Goal: Register for event/course

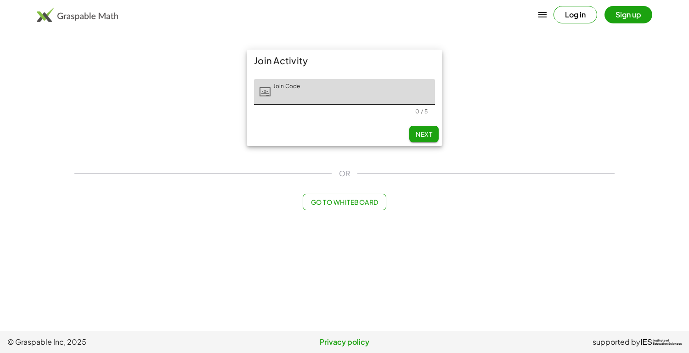
click at [507, 302] on main "Join Activity Join Code Join Code 0 / 5 Next OR Go to Whiteboard" at bounding box center [344, 165] width 689 height 331
click at [339, 93] on input "Join Code" at bounding box center [352, 92] width 164 height 26
type input "*****"
type input "*******"
click at [408, 97] on input "Last Initial" at bounding box center [408, 92] width 53 height 26
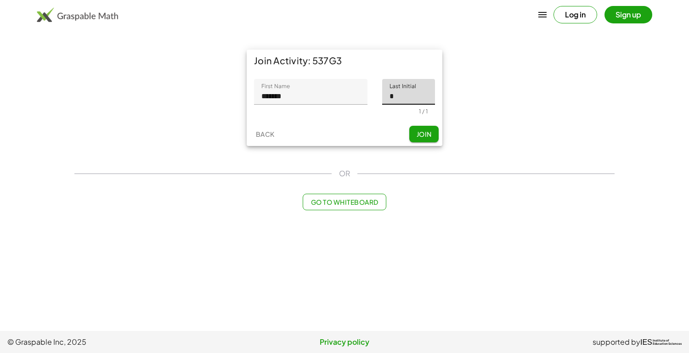
type input "*"
click at [419, 130] on button "Join" at bounding box center [423, 134] width 29 height 17
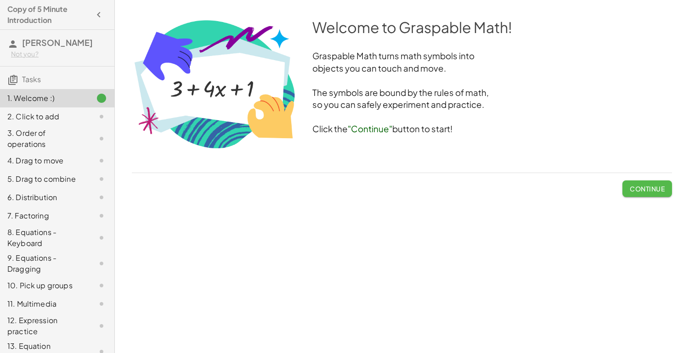
click at [631, 189] on span "Continue" at bounding box center [647, 189] width 35 height 8
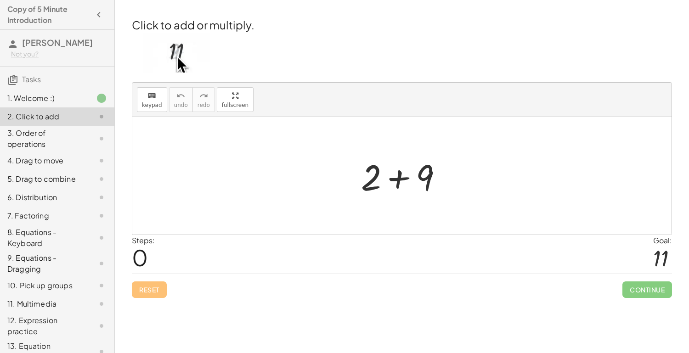
click at [346, 345] on div "Welcome to Graspable Math! Graspable Math turns math symbols into objects you c…" at bounding box center [402, 176] width 574 height 353
click at [135, 259] on span "0" at bounding box center [140, 257] width 16 height 28
click at [136, 260] on span "0" at bounding box center [140, 257] width 16 height 28
click at [445, 165] on div at bounding box center [405, 175] width 98 height 47
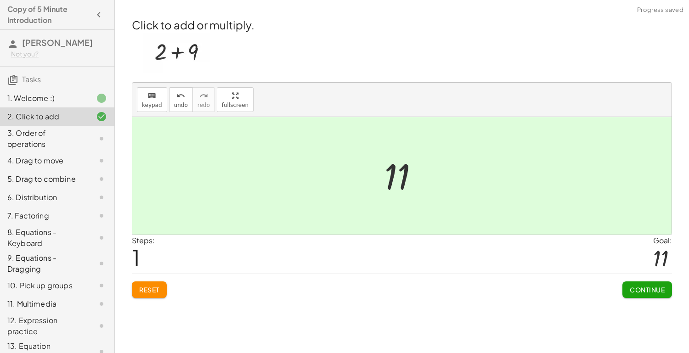
click at [636, 287] on span "Continue" at bounding box center [647, 290] width 35 height 8
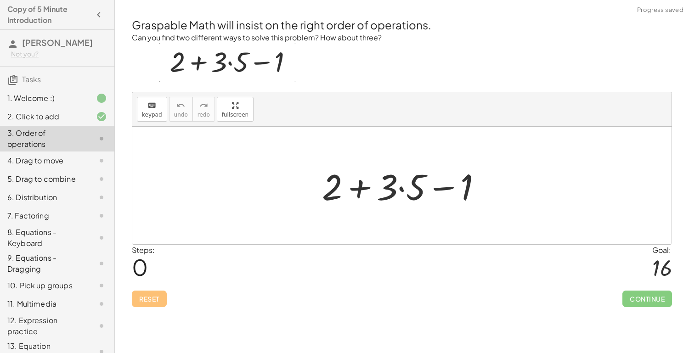
click at [443, 201] on div at bounding box center [405, 185] width 176 height 47
click at [364, 190] on div at bounding box center [405, 185] width 176 height 47
click at [400, 189] on div at bounding box center [405, 185] width 176 height 47
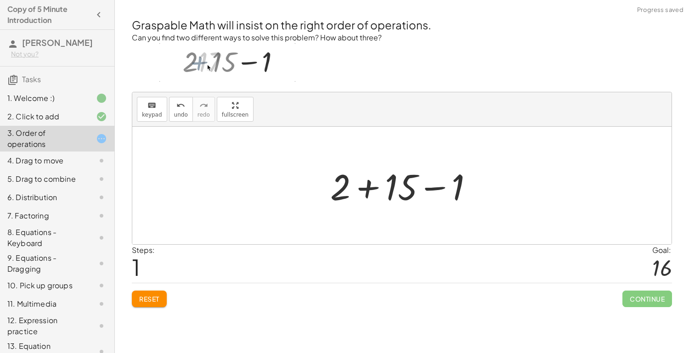
click at [362, 189] on div at bounding box center [405, 185] width 159 height 47
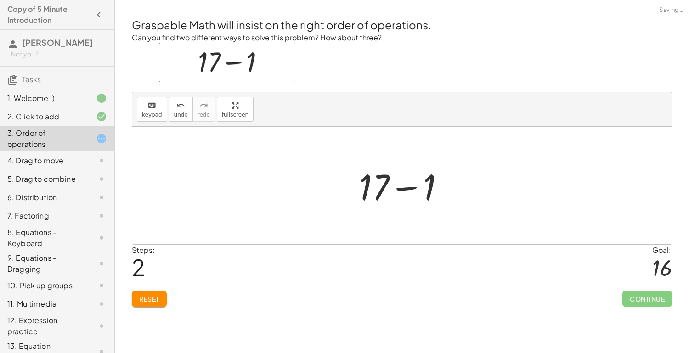
click at [412, 187] on div at bounding box center [406, 185] width 102 height 47
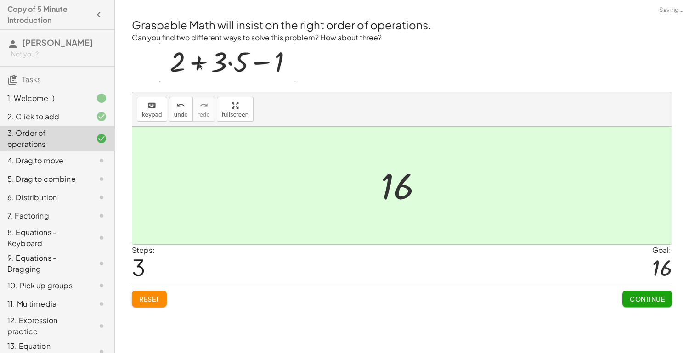
click at [646, 301] on span "Continue" at bounding box center [647, 299] width 35 height 8
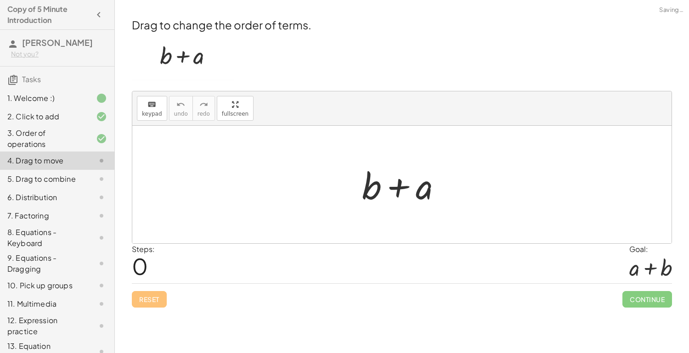
click at [393, 184] on div at bounding box center [405, 184] width 96 height 47
drag, startPoint x: 419, startPoint y: 185, endPoint x: 348, endPoint y: 175, distance: 72.3
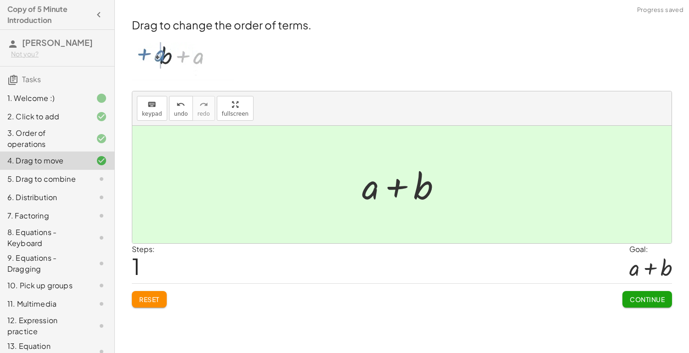
click at [645, 291] on button "Continue" at bounding box center [647, 299] width 50 height 17
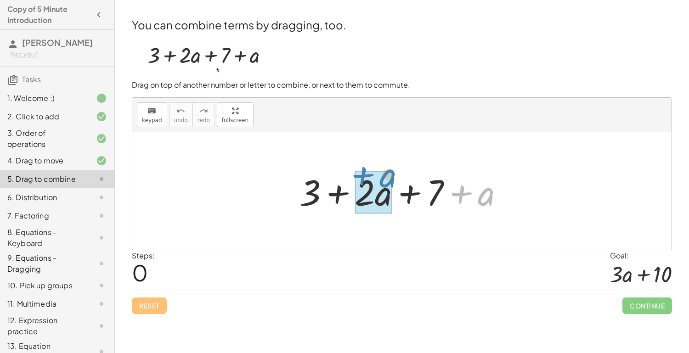
drag, startPoint x: 475, startPoint y: 203, endPoint x: 372, endPoint y: 195, distance: 103.6
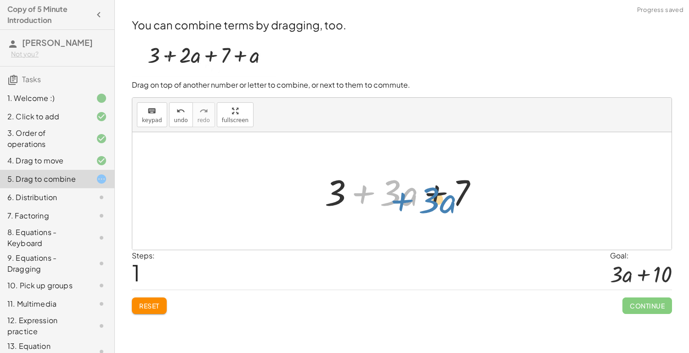
drag, startPoint x: 346, startPoint y: 196, endPoint x: 373, endPoint y: 205, distance: 28.5
click at [373, 205] on div at bounding box center [405, 191] width 170 height 47
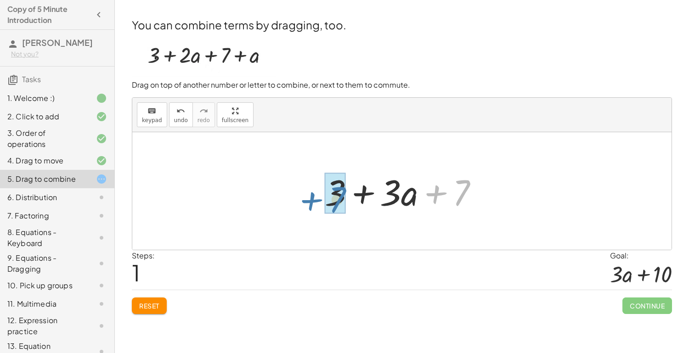
drag, startPoint x: 467, startPoint y: 185, endPoint x: 343, endPoint y: 191, distance: 124.1
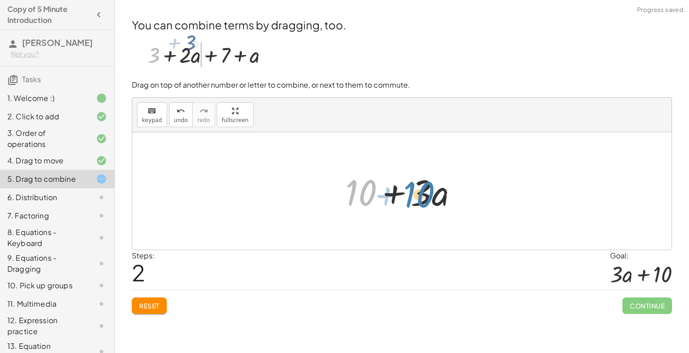
drag, startPoint x: 350, startPoint y: 198, endPoint x: 408, endPoint y: 200, distance: 57.9
click at [408, 200] on div at bounding box center [405, 191] width 129 height 47
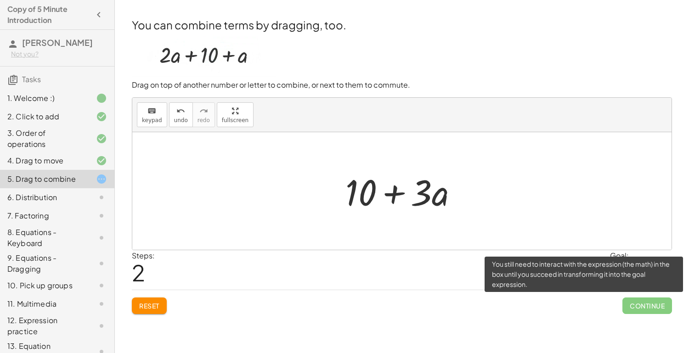
click at [648, 310] on span "Continue" at bounding box center [647, 306] width 50 height 17
click at [641, 310] on span "Continue" at bounding box center [647, 306] width 50 height 17
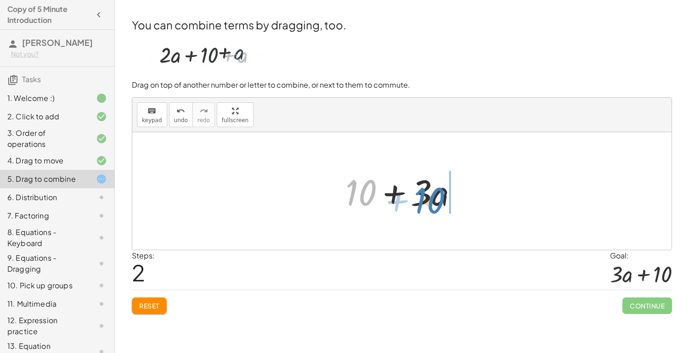
drag, startPoint x: 358, startPoint y: 203, endPoint x: 434, endPoint y: 209, distance: 75.6
click at [434, 209] on div at bounding box center [405, 191] width 129 height 47
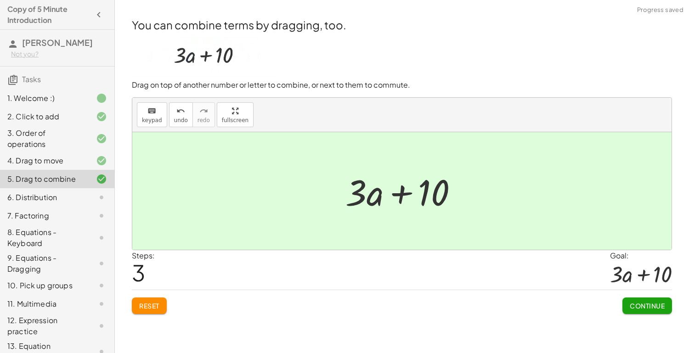
click at [635, 304] on span "Continue" at bounding box center [647, 306] width 35 height 8
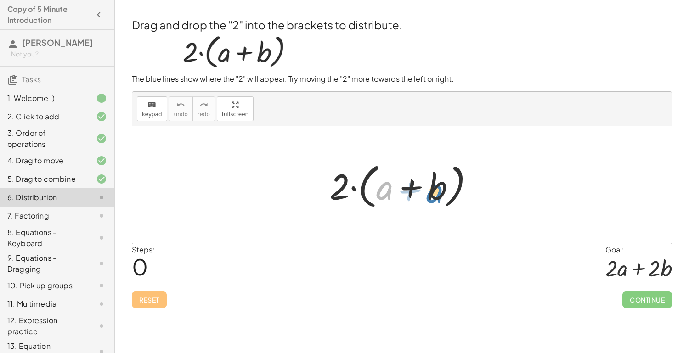
drag, startPoint x: 380, startPoint y: 194, endPoint x: 432, endPoint y: 196, distance: 51.5
click at [432, 196] on div at bounding box center [405, 185] width 161 height 53
drag, startPoint x: 347, startPoint y: 187, endPoint x: 385, endPoint y: 194, distance: 38.7
click at [385, 194] on div at bounding box center [405, 185] width 161 height 53
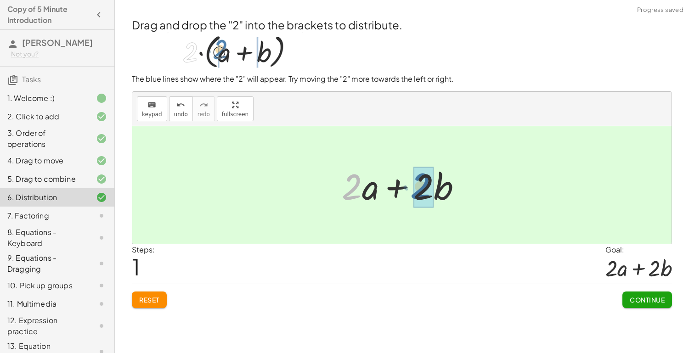
drag, startPoint x: 346, startPoint y: 186, endPoint x: 424, endPoint y: 186, distance: 78.1
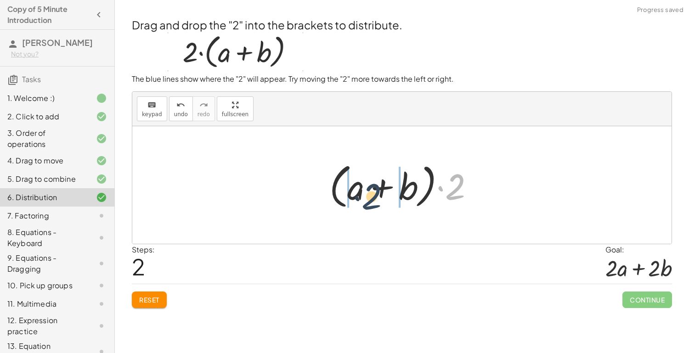
drag, startPoint x: 446, startPoint y: 188, endPoint x: 347, endPoint y: 194, distance: 99.3
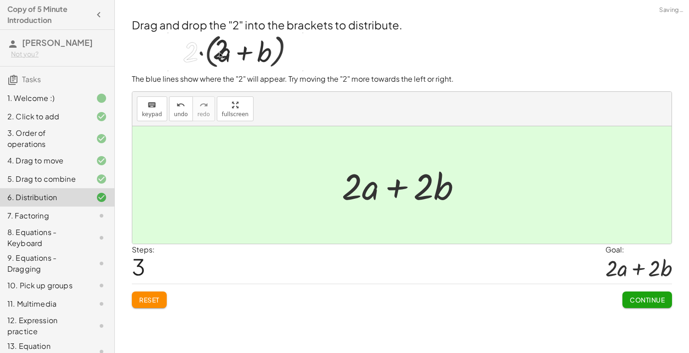
click at [0, 0] on div "Drag and drop the "2" into the brackets to distribute. The blue lines show wher…" at bounding box center [0, 0] width 0 height 0
click at [641, 301] on span "Continue" at bounding box center [647, 300] width 35 height 8
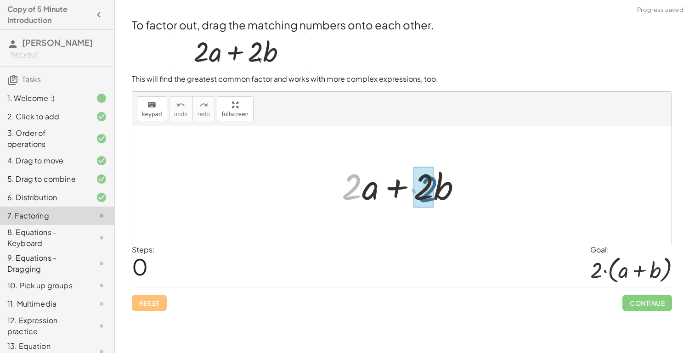
drag, startPoint x: 361, startPoint y: 191, endPoint x: 438, endPoint y: 194, distance: 76.7
click at [438, 194] on div at bounding box center [405, 185] width 136 height 47
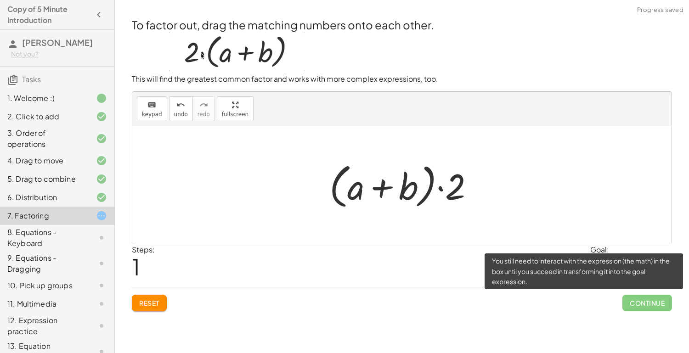
click at [642, 307] on span "Continue" at bounding box center [647, 303] width 50 height 17
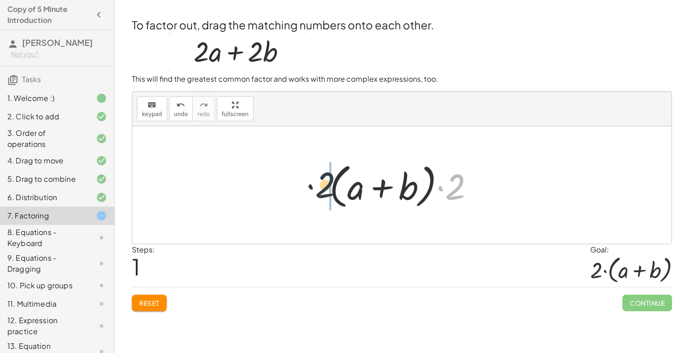
drag, startPoint x: 452, startPoint y: 195, endPoint x: 312, endPoint y: 193, distance: 140.5
click at [312, 193] on div "+ · 2 · a + · 2 · b · 2 + · 2 a + b · ( )" at bounding box center [401, 185] width 539 height 118
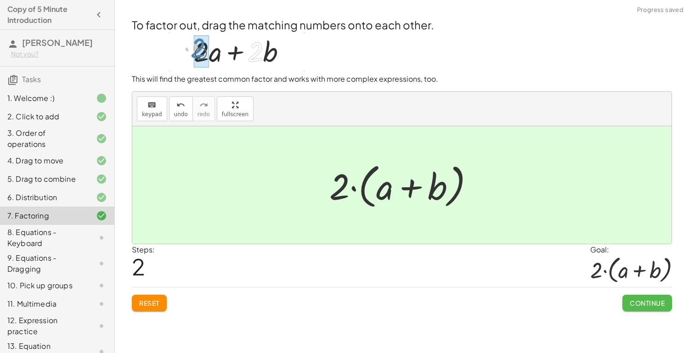
click at [648, 306] on button "Continue" at bounding box center [647, 303] width 50 height 17
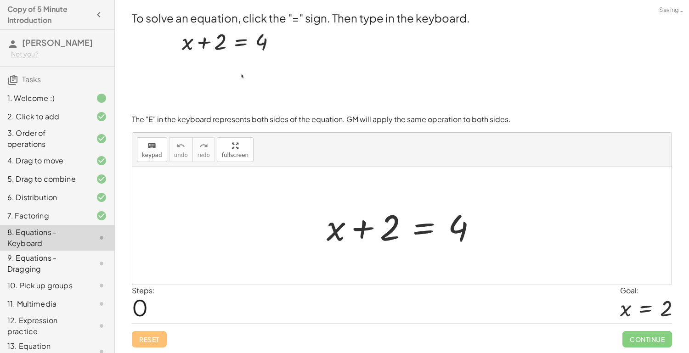
click at [540, 274] on div at bounding box center [401, 226] width 539 height 118
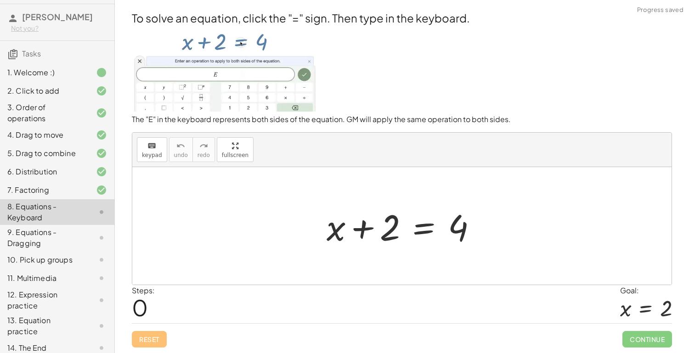
click at [538, 82] on p at bounding box center [402, 70] width 540 height 89
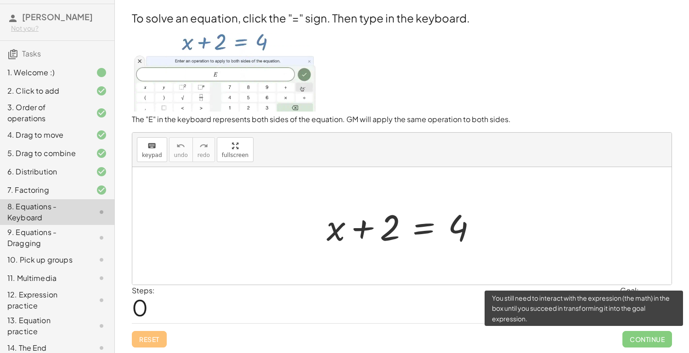
click at [638, 339] on span "Continue" at bounding box center [647, 339] width 50 height 17
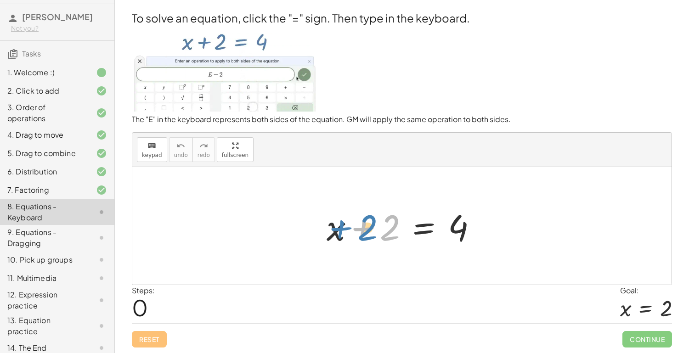
drag, startPoint x: 386, startPoint y: 231, endPoint x: 367, endPoint y: 231, distance: 18.8
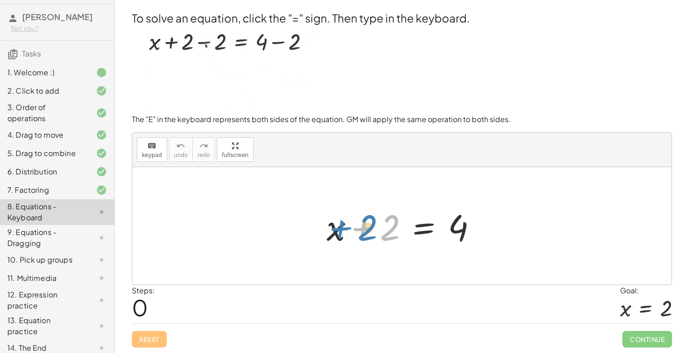
click at [367, 231] on div at bounding box center [405, 226] width 167 height 47
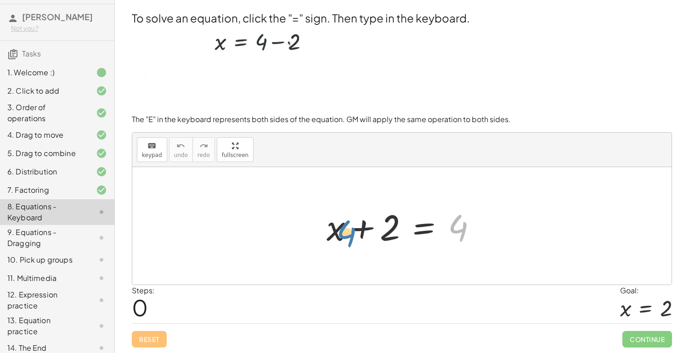
drag, startPoint x: 452, startPoint y: 231, endPoint x: 340, endPoint y: 237, distance: 111.8
click at [340, 237] on div at bounding box center [405, 226] width 167 height 47
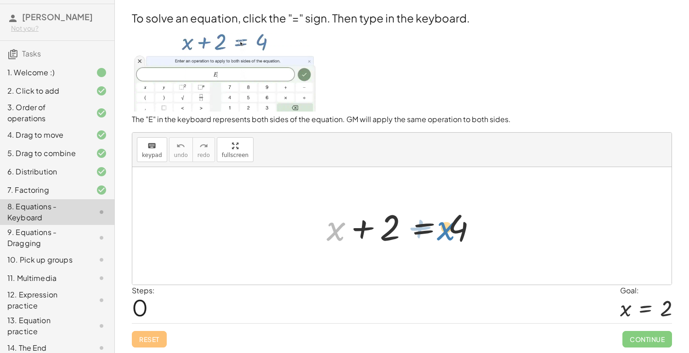
drag, startPoint x: 328, startPoint y: 228, endPoint x: 435, endPoint y: 229, distance: 107.0
click at [435, 229] on div at bounding box center [405, 226] width 167 height 47
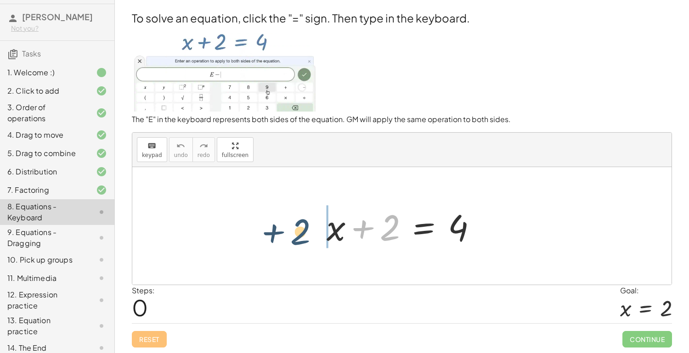
drag, startPoint x: 384, startPoint y: 235, endPoint x: 295, endPoint y: 239, distance: 89.2
click at [295, 239] on div "+ 2 + x + 2 = 4" at bounding box center [401, 226] width 539 height 118
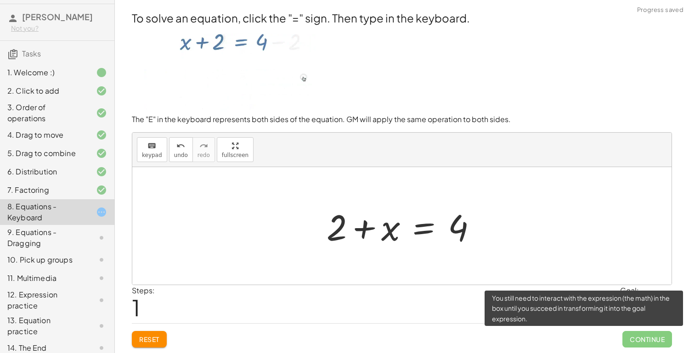
click at [636, 341] on span "Continue" at bounding box center [647, 339] width 50 height 17
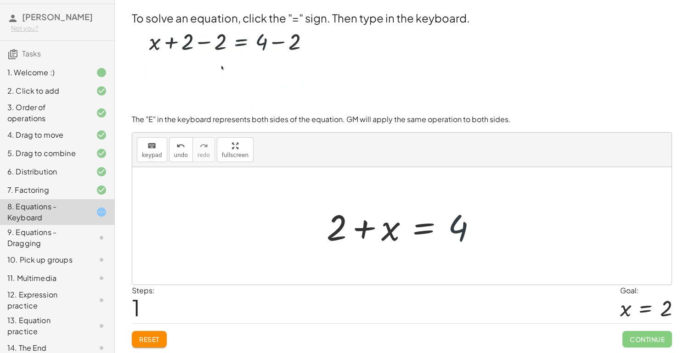
click at [468, 225] on div at bounding box center [405, 226] width 167 height 47
drag, startPoint x: 328, startPoint y: 229, endPoint x: 493, endPoint y: 227, distance: 165.3
click at [493, 227] on div "+ x + 2 = 4 + 2 + x + 2 = 4" at bounding box center [401, 226] width 539 height 118
drag, startPoint x: 456, startPoint y: 232, endPoint x: 303, endPoint y: 234, distance: 153.4
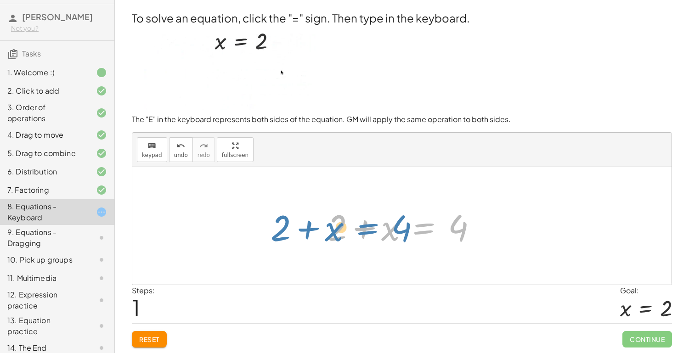
drag, startPoint x: 426, startPoint y: 233, endPoint x: 389, endPoint y: 233, distance: 37.2
click at [389, 233] on div at bounding box center [405, 226] width 167 height 47
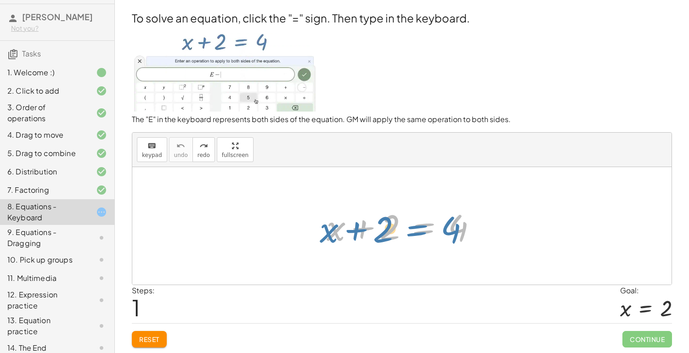
drag, startPoint x: 433, startPoint y: 230, endPoint x: 427, endPoint y: 232, distance: 6.7
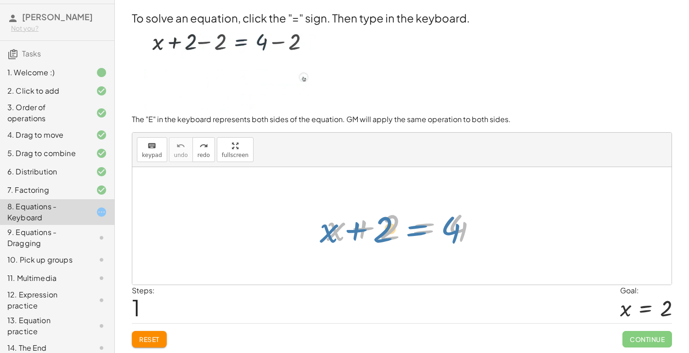
click at [427, 232] on div at bounding box center [405, 226] width 167 height 47
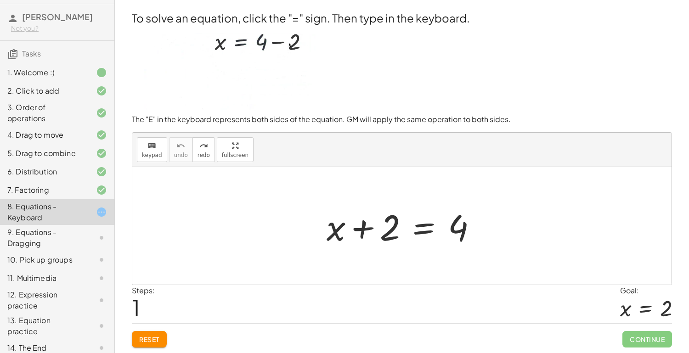
click at [425, 232] on div at bounding box center [405, 226] width 167 height 47
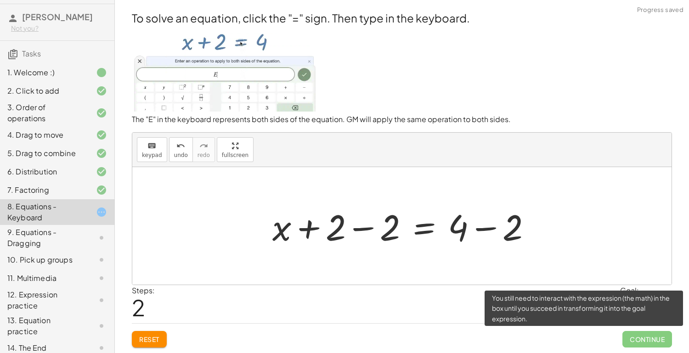
click at [653, 342] on span "Continue" at bounding box center [647, 339] width 50 height 17
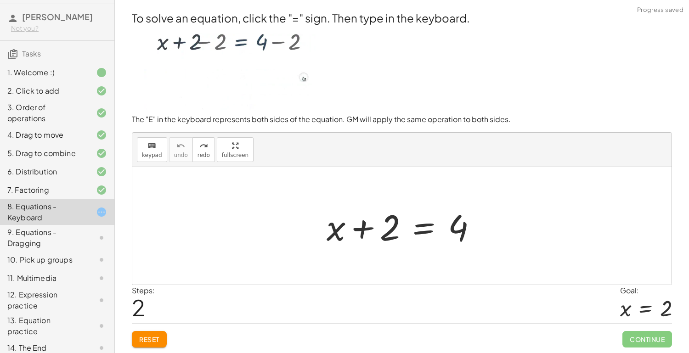
click at [427, 229] on div at bounding box center [405, 226] width 167 height 47
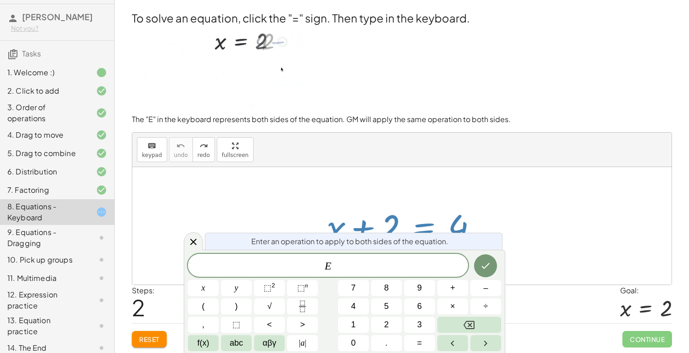
click at [458, 225] on div at bounding box center [405, 226] width 167 height 47
click at [487, 270] on icon "Done" at bounding box center [485, 265] width 11 height 11
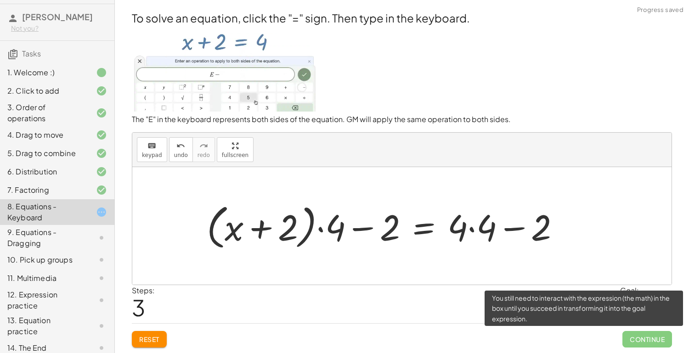
click at [641, 343] on span "Continue" at bounding box center [647, 339] width 50 height 17
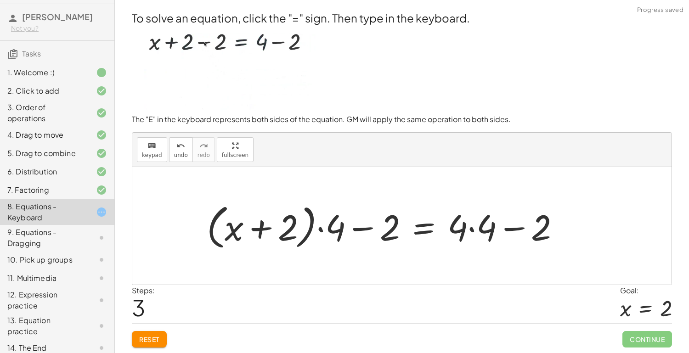
click at [562, 227] on div at bounding box center [387, 226] width 370 height 53
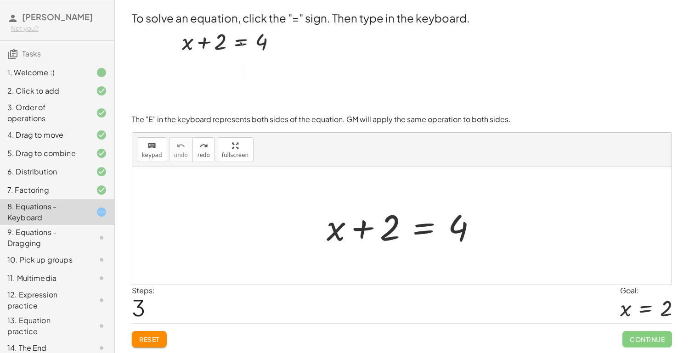
click at [420, 234] on div at bounding box center [405, 226] width 167 height 47
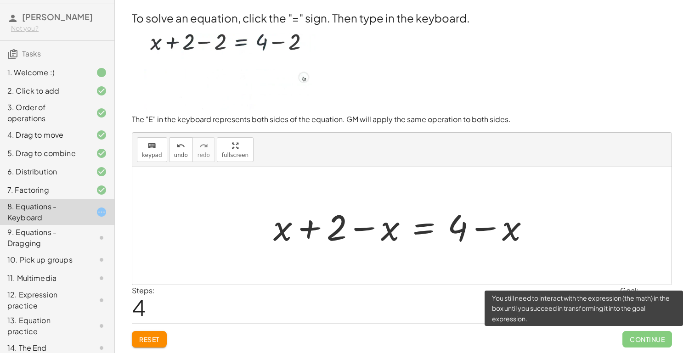
click at [663, 337] on span "Continue" at bounding box center [647, 339] width 50 height 17
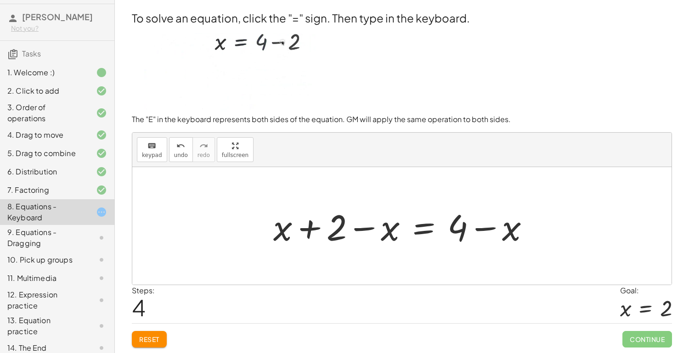
click at [418, 302] on div "Steps: 4 Goal: x = 2" at bounding box center [402, 304] width 540 height 38
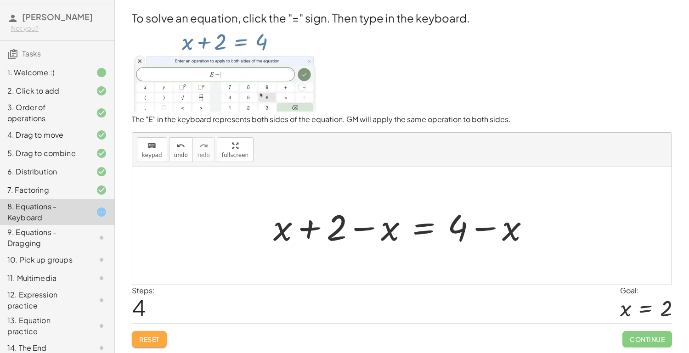
click at [145, 336] on span "Reset" at bounding box center [149, 339] width 20 height 8
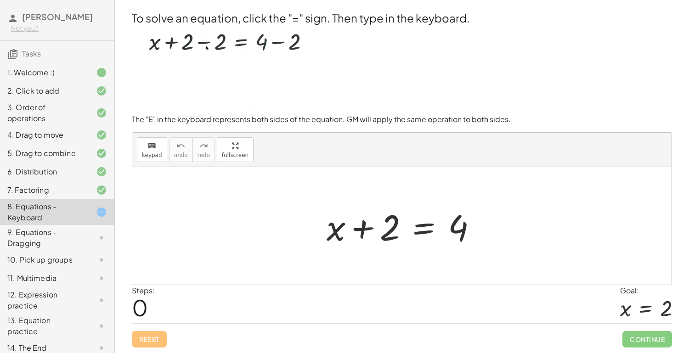
click at [422, 230] on div at bounding box center [405, 226] width 167 height 47
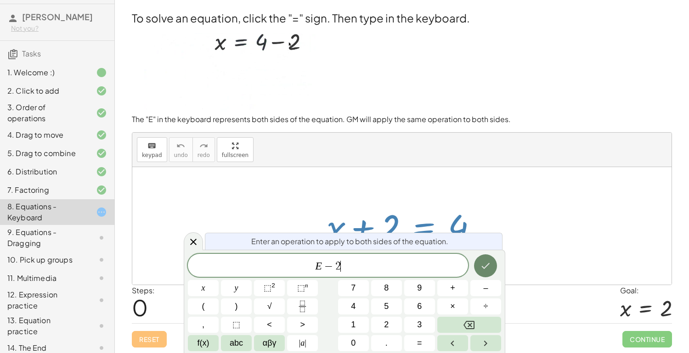
click at [484, 267] on icon "Done" at bounding box center [485, 265] width 11 height 11
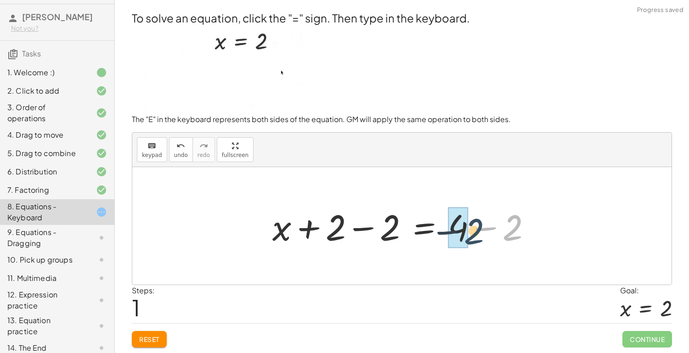
drag, startPoint x: 522, startPoint y: 227, endPoint x: 467, endPoint y: 231, distance: 55.7
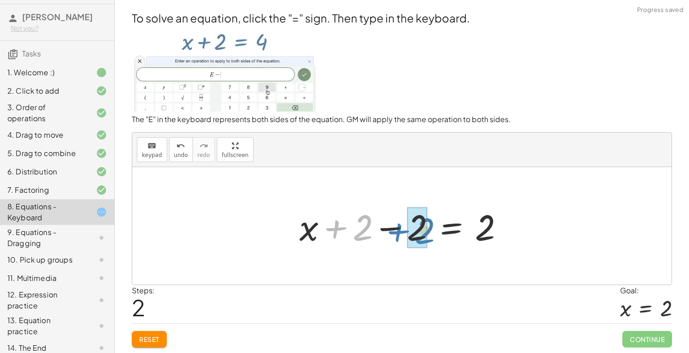
drag, startPoint x: 363, startPoint y: 231, endPoint x: 422, endPoint y: 231, distance: 59.2
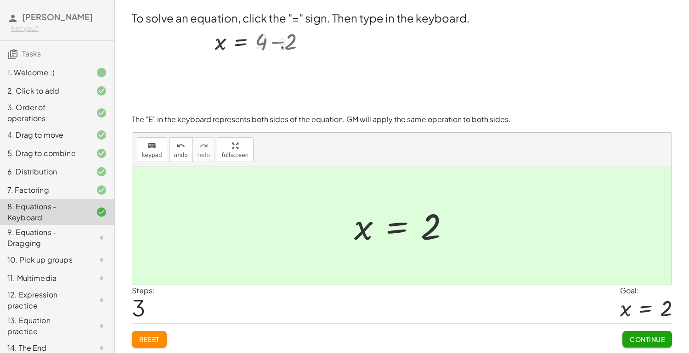
click at [658, 343] on span "Continue" at bounding box center [647, 339] width 35 height 8
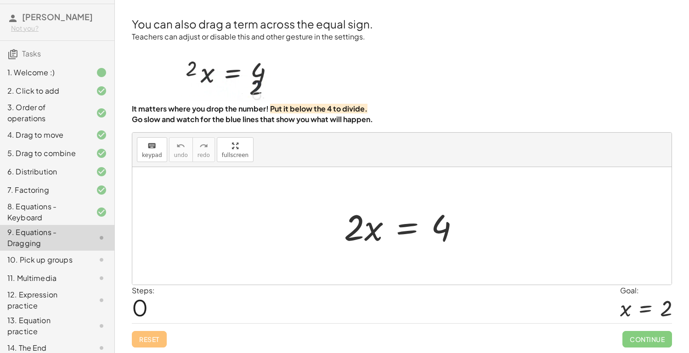
click at [406, 234] on div at bounding box center [405, 226] width 132 height 47
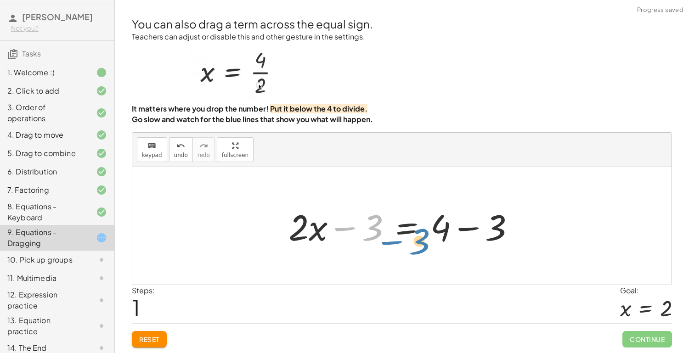
drag, startPoint x: 362, startPoint y: 231, endPoint x: 390, endPoint y: 245, distance: 31.6
click at [390, 245] on div at bounding box center [405, 226] width 243 height 47
click at [412, 233] on div at bounding box center [405, 226] width 243 height 47
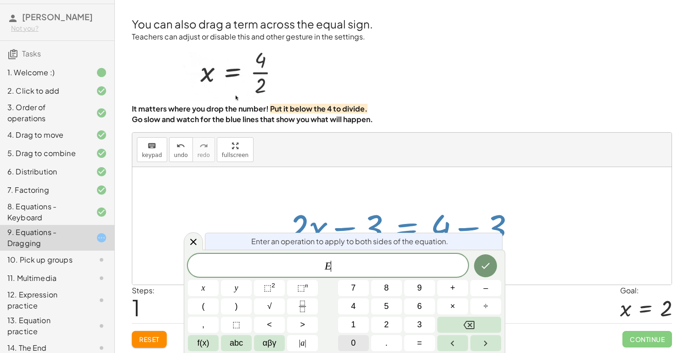
click at [344, 346] on button "0" at bounding box center [353, 343] width 31 height 16
click at [137, 340] on button "Reset" at bounding box center [149, 339] width 35 height 17
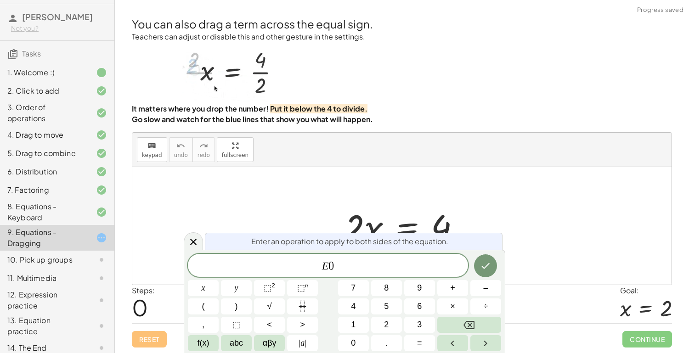
click at [371, 257] on div "E 0" at bounding box center [328, 265] width 280 height 23
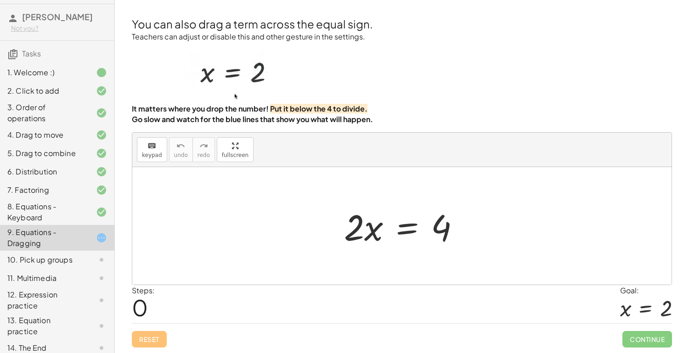
click at [410, 238] on div at bounding box center [405, 226] width 132 height 47
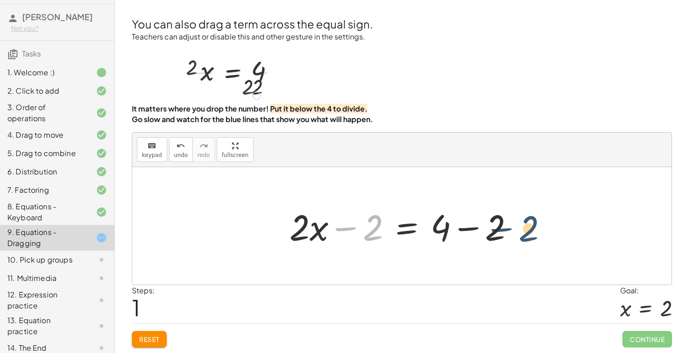
drag, startPoint x: 366, startPoint y: 235, endPoint x: 527, endPoint y: 237, distance: 161.7
click at [527, 237] on div "· 2 · x = 4 − 2 · 2 · x = 4 + − 2 + − 2" at bounding box center [402, 226] width 253 height 52
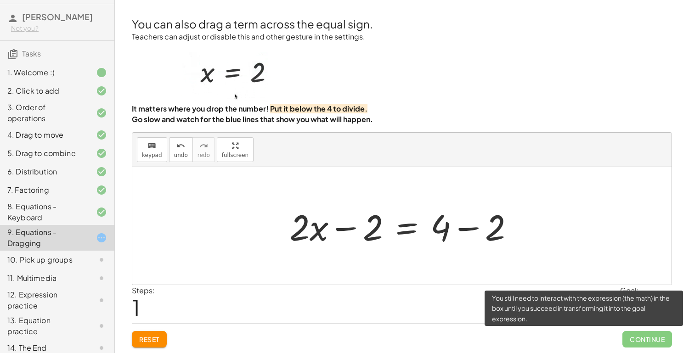
click at [631, 340] on span "Continue" at bounding box center [647, 339] width 50 height 17
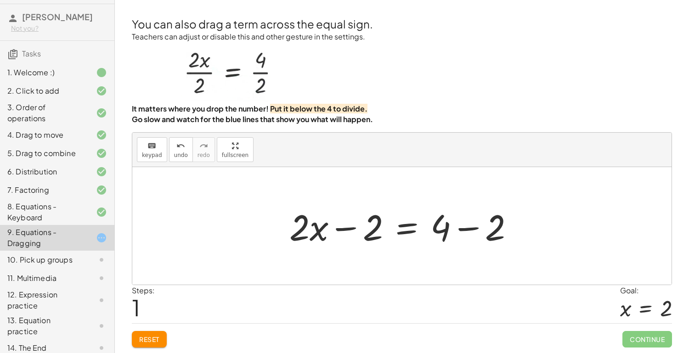
click at [149, 335] on span "Reset" at bounding box center [149, 339] width 20 height 8
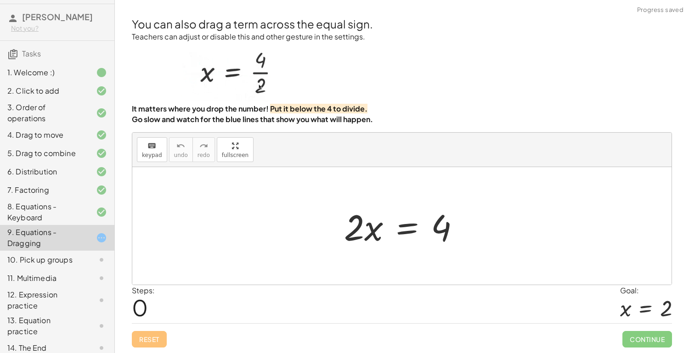
click at [408, 230] on div at bounding box center [405, 226] width 132 height 47
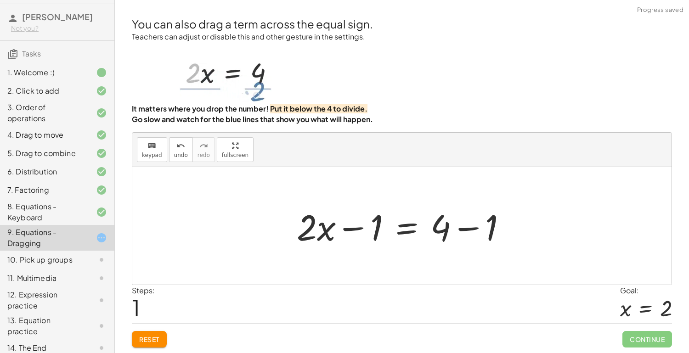
click at [411, 231] on div at bounding box center [405, 226] width 226 height 47
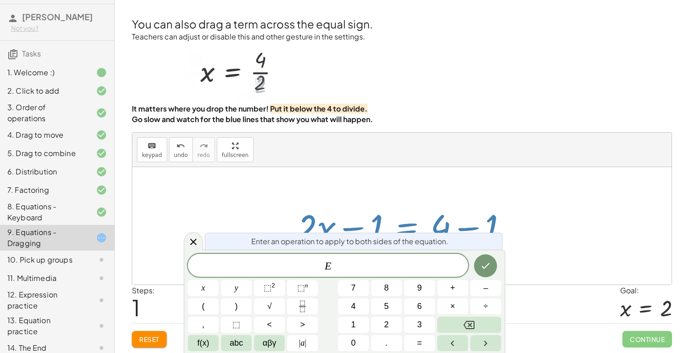
click at [143, 340] on span "Reset" at bounding box center [149, 339] width 20 height 8
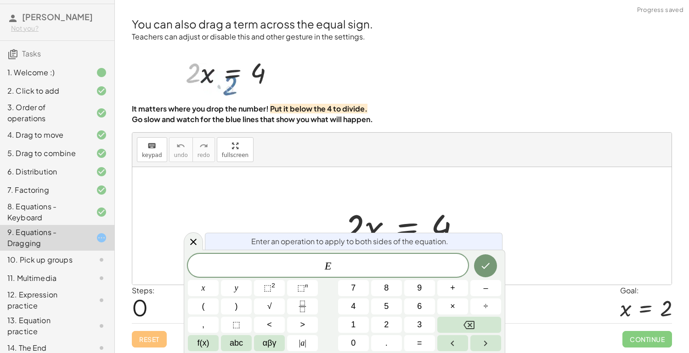
click at [268, 174] on div at bounding box center [401, 226] width 539 height 118
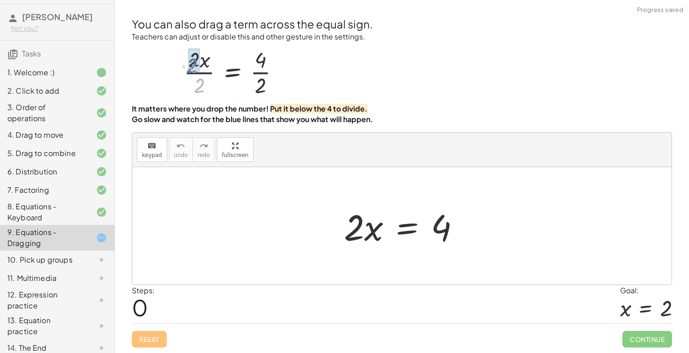
click at [55, 287] on div "10. Pick up groups" at bounding box center [57, 300] width 114 height 26
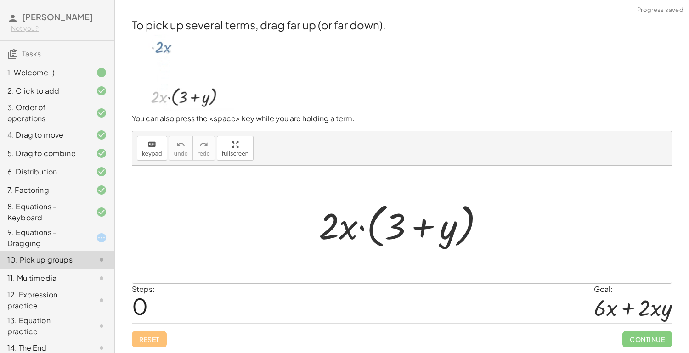
click at [27, 282] on div "11. Multimedia" at bounding box center [44, 278] width 74 height 11
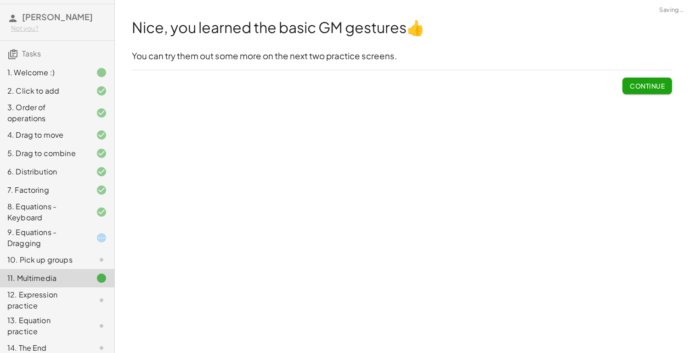
click at [46, 239] on div "9. Equations - Dragging" at bounding box center [44, 238] width 74 height 22
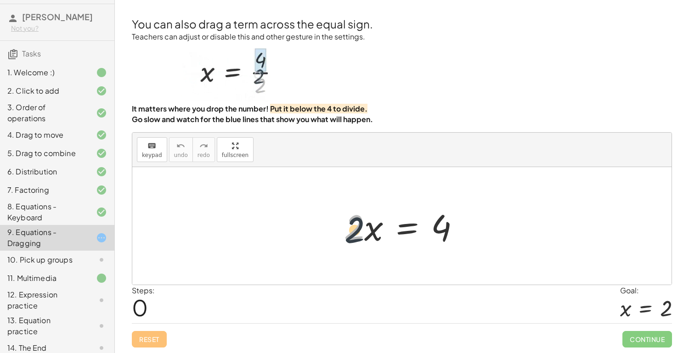
drag, startPoint x: 355, startPoint y: 226, endPoint x: 356, endPoint y: 231, distance: 5.7
click at [356, 231] on div at bounding box center [405, 226] width 132 height 47
click at [399, 230] on div at bounding box center [405, 226] width 132 height 47
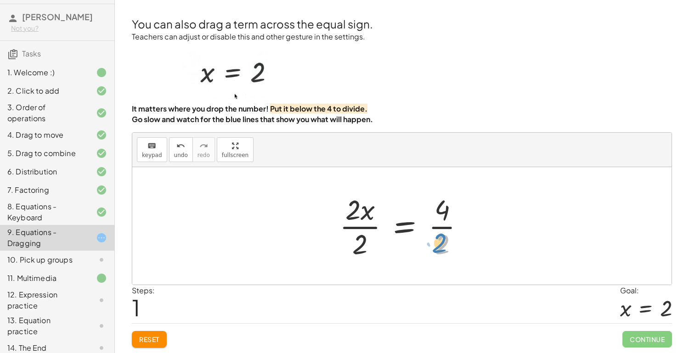
click at [439, 245] on div at bounding box center [405, 226] width 141 height 71
drag, startPoint x: 440, startPoint y: 248, endPoint x: 440, endPoint y: 212, distance: 35.8
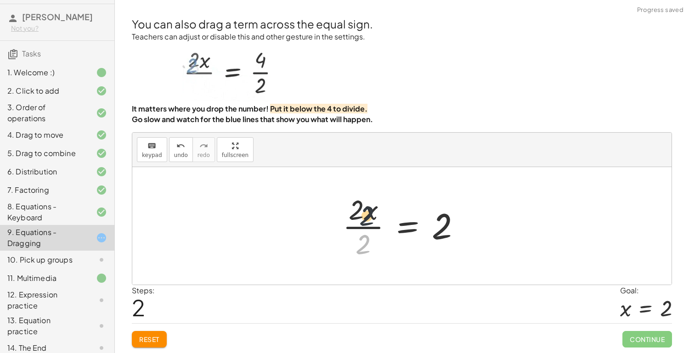
drag, startPoint x: 366, startPoint y: 243, endPoint x: 369, endPoint y: 213, distance: 30.9
click at [369, 213] on div at bounding box center [405, 226] width 135 height 71
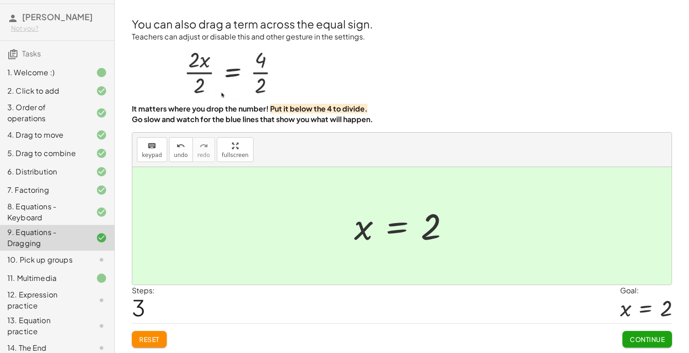
click at [631, 335] on span "Continue" at bounding box center [647, 339] width 35 height 8
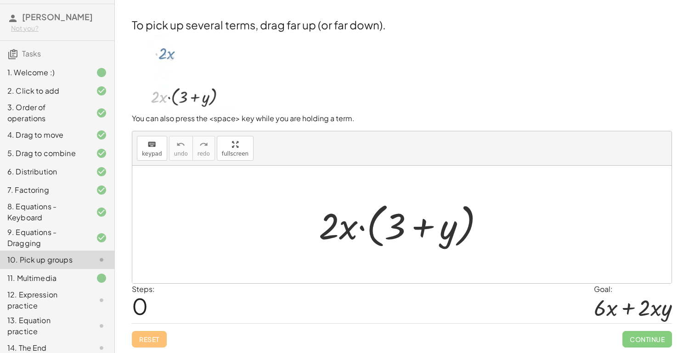
click at [69, 276] on div "11. Multimedia" at bounding box center [44, 278] width 74 height 11
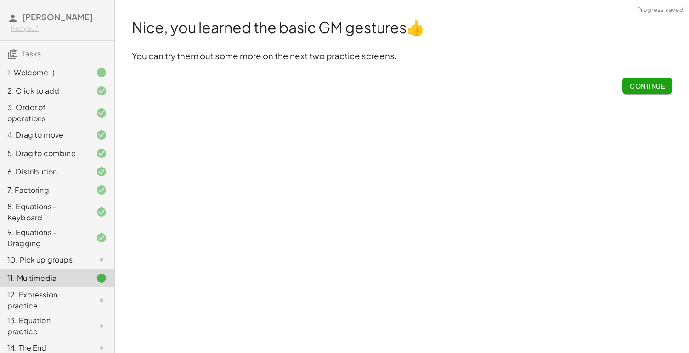
click at [71, 263] on div "10. Pick up groups" at bounding box center [44, 259] width 74 height 11
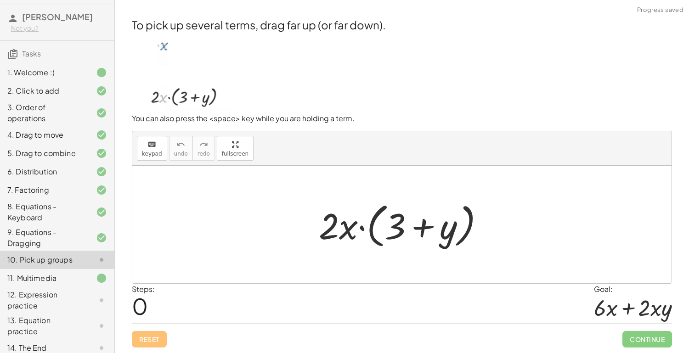
click at [82, 278] on div at bounding box center [94, 278] width 26 height 11
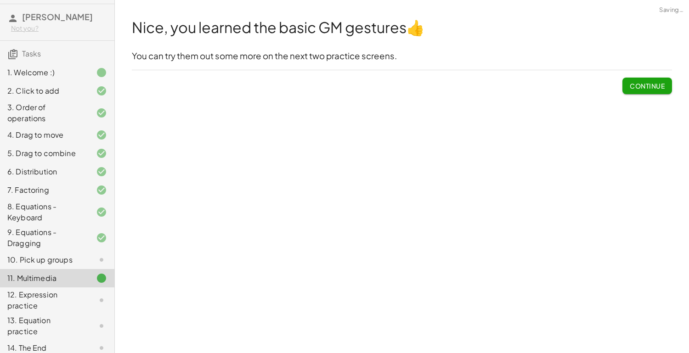
click at [631, 80] on button "Continue" at bounding box center [647, 86] width 50 height 17
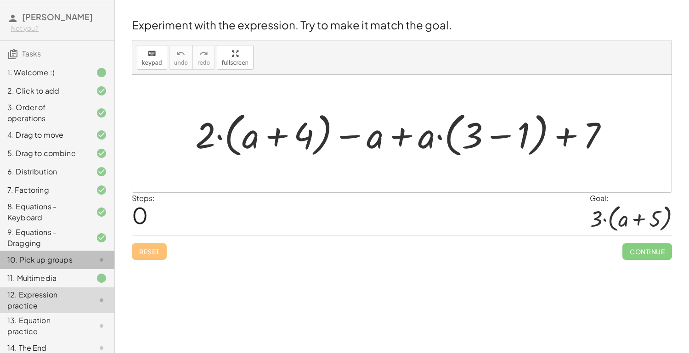
click at [72, 259] on div "10. Pick up groups" at bounding box center [44, 259] width 74 height 11
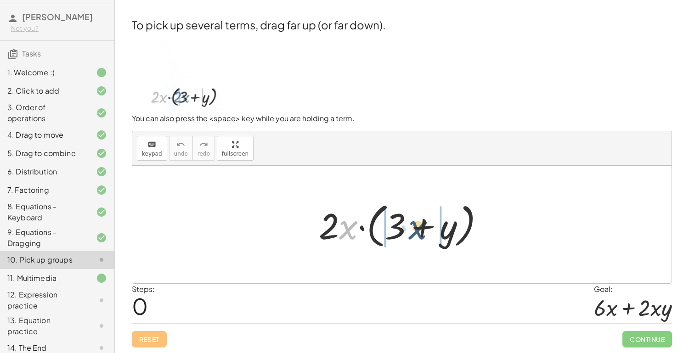
drag, startPoint x: 346, startPoint y: 234, endPoint x: 417, endPoint y: 234, distance: 70.7
click at [417, 234] on div at bounding box center [405, 224] width 182 height 53
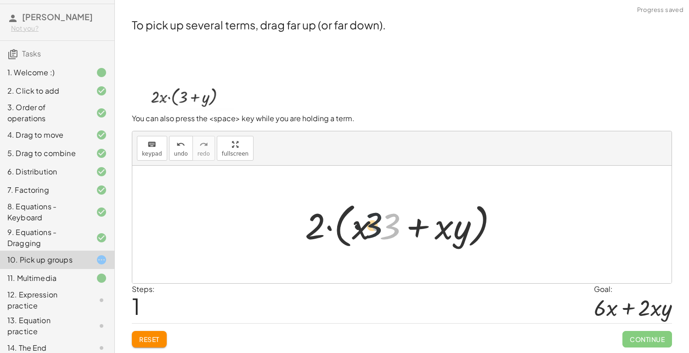
drag, startPoint x: 386, startPoint y: 229, endPoint x: 336, endPoint y: 227, distance: 50.5
click at [336, 227] on div at bounding box center [404, 224] width 209 height 53
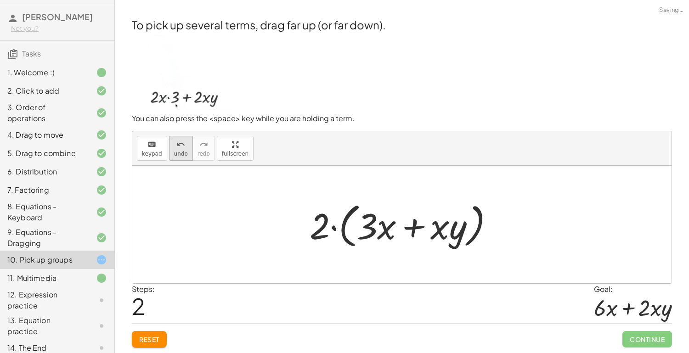
click at [183, 151] on span "undo" at bounding box center [181, 154] width 14 height 6
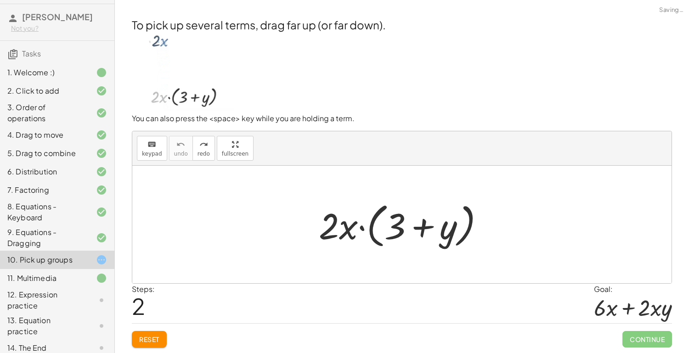
click at [146, 333] on button "Reset" at bounding box center [149, 339] width 35 height 17
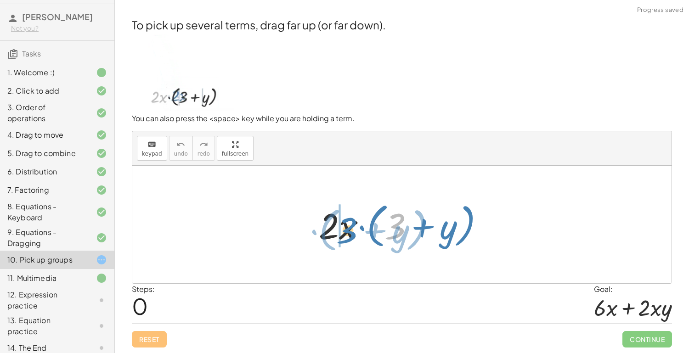
drag, startPoint x: 395, startPoint y: 222, endPoint x: 344, endPoint y: 225, distance: 51.6
click at [344, 225] on div at bounding box center [405, 224] width 182 height 53
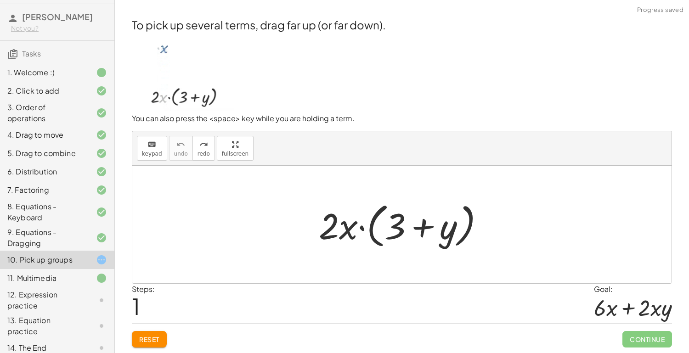
click at [334, 226] on div at bounding box center [405, 224] width 182 height 53
click at [331, 227] on div at bounding box center [405, 224] width 182 height 53
click at [161, 342] on button "Reset" at bounding box center [149, 339] width 35 height 17
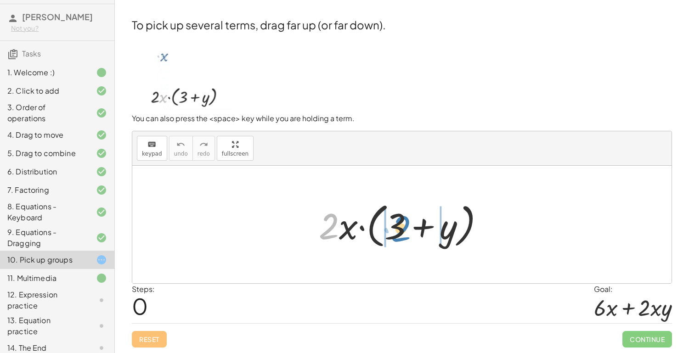
drag, startPoint x: 332, startPoint y: 233, endPoint x: 404, endPoint y: 235, distance: 71.7
click at [404, 235] on div at bounding box center [405, 224] width 182 height 53
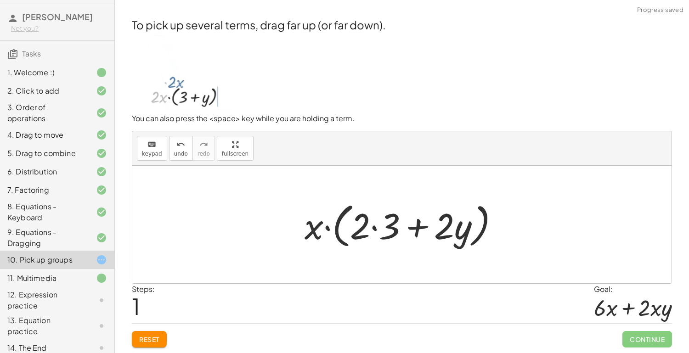
click at [371, 232] on div at bounding box center [405, 224] width 211 height 53
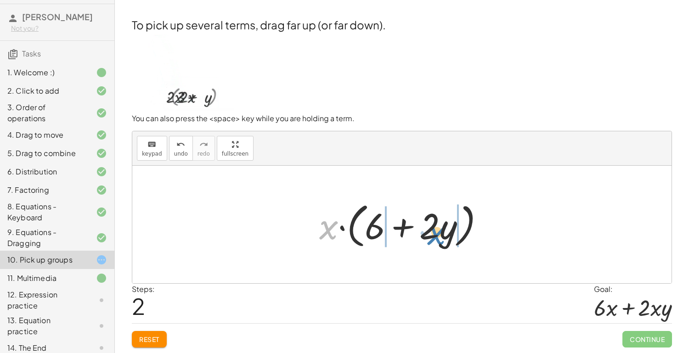
drag, startPoint x: 330, startPoint y: 232, endPoint x: 438, endPoint y: 238, distance: 108.5
click at [438, 238] on div at bounding box center [405, 224] width 181 height 53
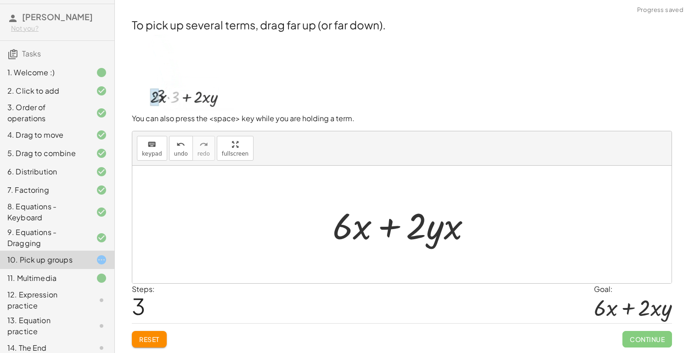
click at [430, 230] on div at bounding box center [405, 224] width 155 height 47
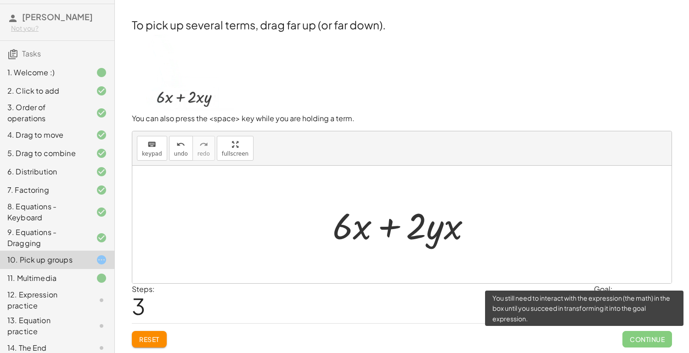
click at [647, 343] on span "Continue" at bounding box center [647, 339] width 50 height 17
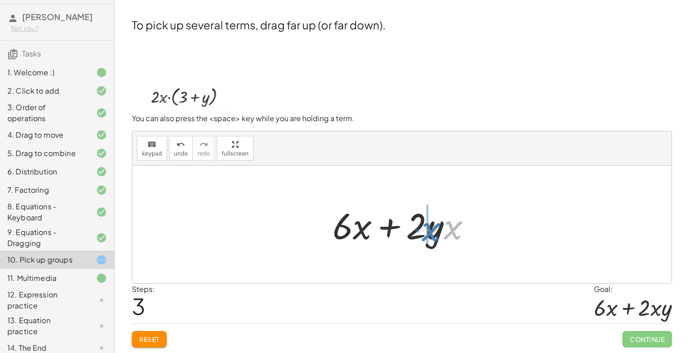
drag, startPoint x: 450, startPoint y: 233, endPoint x: 428, endPoint y: 235, distance: 22.1
click at [428, 235] on div at bounding box center [405, 224] width 155 height 47
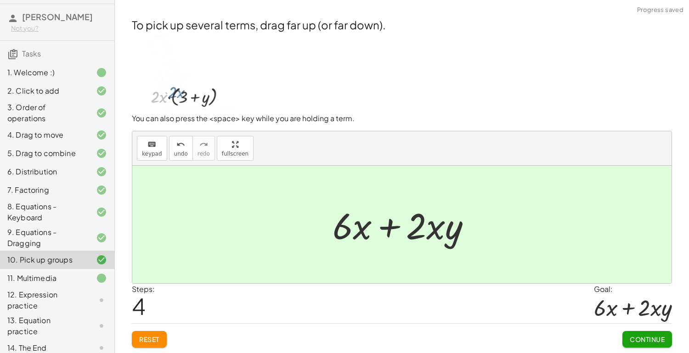
click at [632, 341] on span "Continue" at bounding box center [647, 339] width 35 height 8
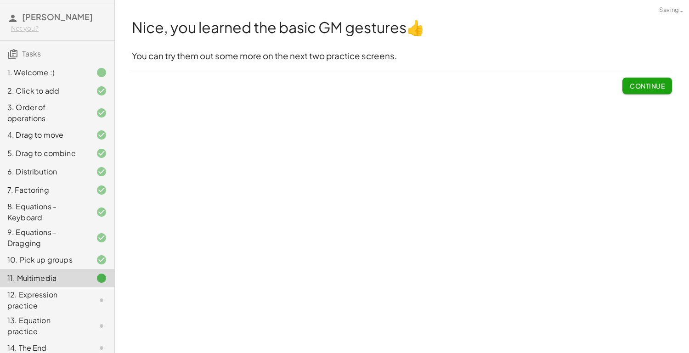
click at [646, 85] on span "Continue" at bounding box center [647, 86] width 35 height 8
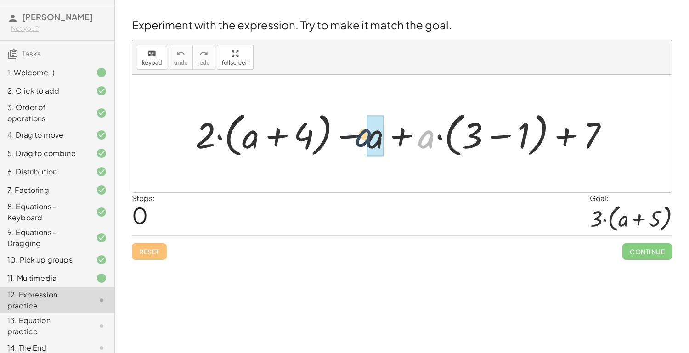
drag, startPoint x: 427, startPoint y: 135, endPoint x: 364, endPoint y: 133, distance: 62.9
click at [364, 133] on div at bounding box center [405, 133] width 429 height 53
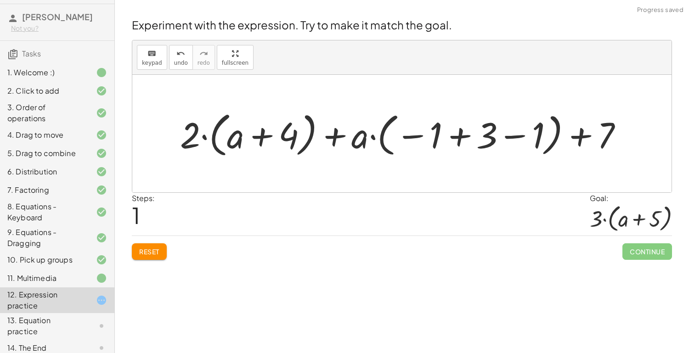
click at [152, 253] on span "Reset" at bounding box center [149, 252] width 20 height 8
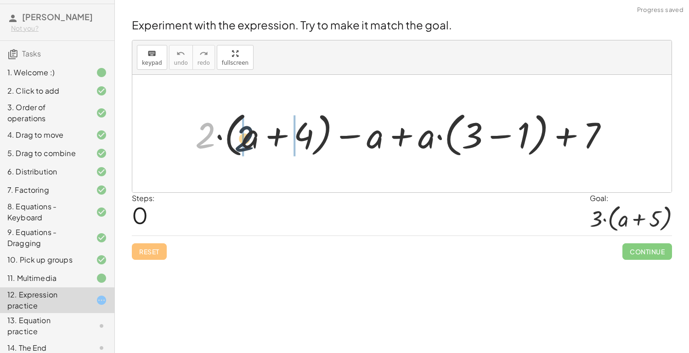
drag, startPoint x: 207, startPoint y: 140, endPoint x: 249, endPoint y: 143, distance: 42.0
click at [249, 143] on div at bounding box center [405, 133] width 429 height 53
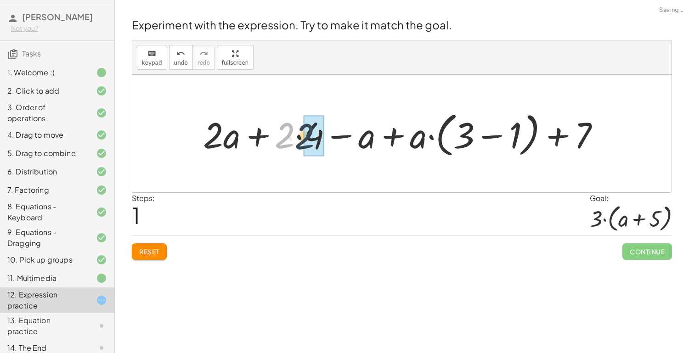
drag, startPoint x: 284, startPoint y: 140, endPoint x: 304, endPoint y: 141, distance: 19.3
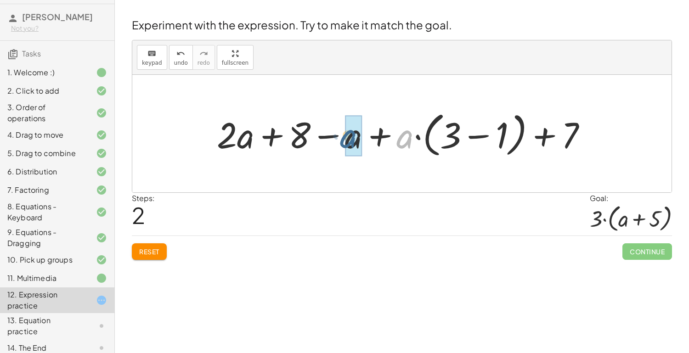
drag, startPoint x: 399, startPoint y: 140, endPoint x: 340, endPoint y: 140, distance: 58.8
click at [340, 140] on div at bounding box center [405, 133] width 386 height 53
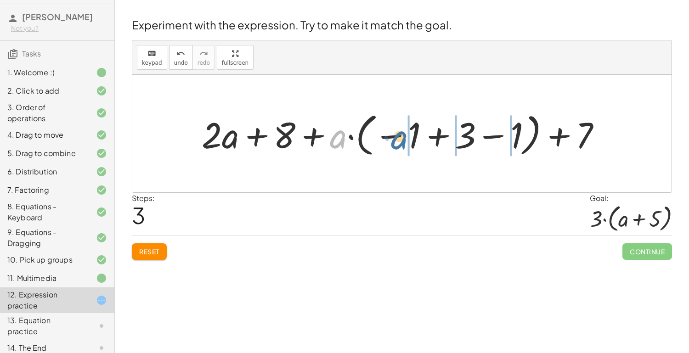
drag, startPoint x: 336, startPoint y: 141, endPoint x: 397, endPoint y: 141, distance: 61.1
click at [397, 141] on div at bounding box center [405, 133] width 416 height 51
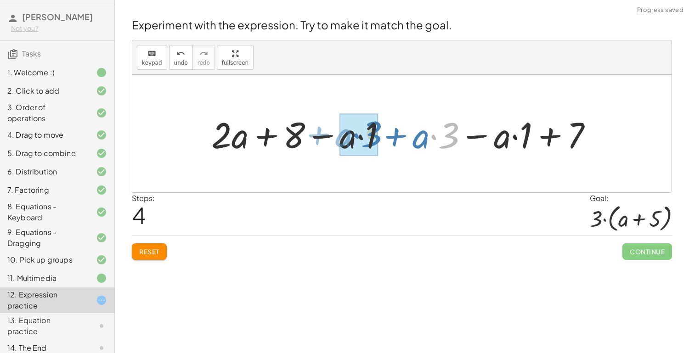
drag, startPoint x: 430, startPoint y: 140, endPoint x: 345, endPoint y: 142, distance: 84.5
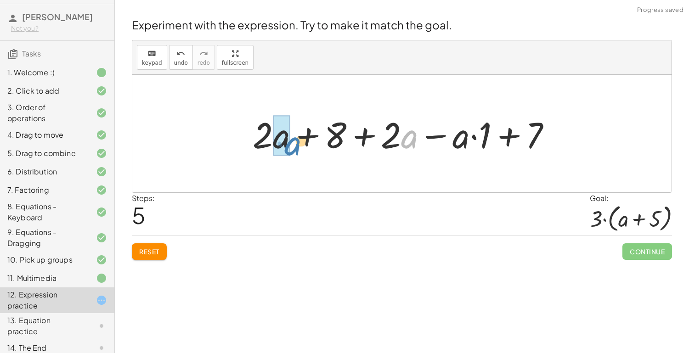
drag, startPoint x: 402, startPoint y: 139, endPoint x: 282, endPoint y: 145, distance: 120.0
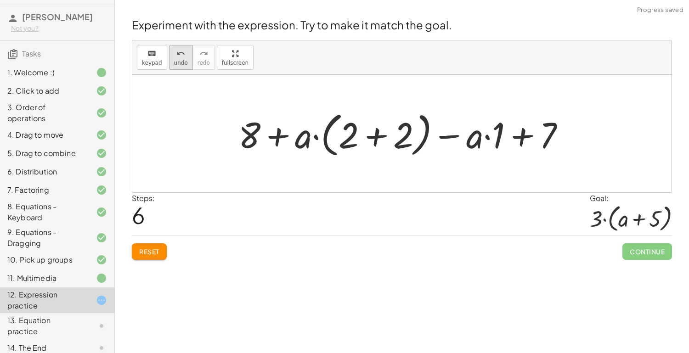
click at [179, 65] on span "undo" at bounding box center [181, 63] width 14 height 6
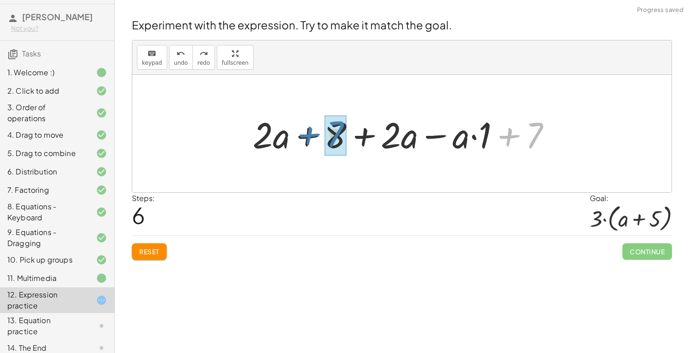
drag, startPoint x: 534, startPoint y: 137, endPoint x: 338, endPoint y: 137, distance: 196.1
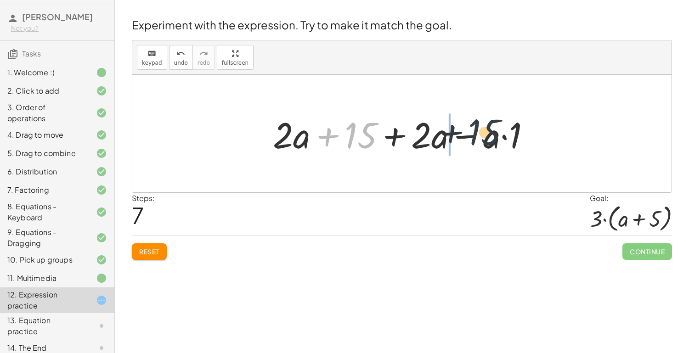
drag, startPoint x: 363, startPoint y: 136, endPoint x: 518, endPoint y: 132, distance: 155.3
click at [518, 132] on div at bounding box center [405, 133] width 274 height 47
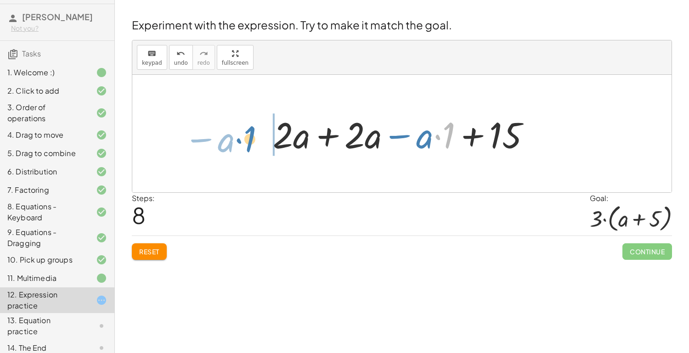
drag, startPoint x: 446, startPoint y: 136, endPoint x: 247, endPoint y: 140, distance: 199.3
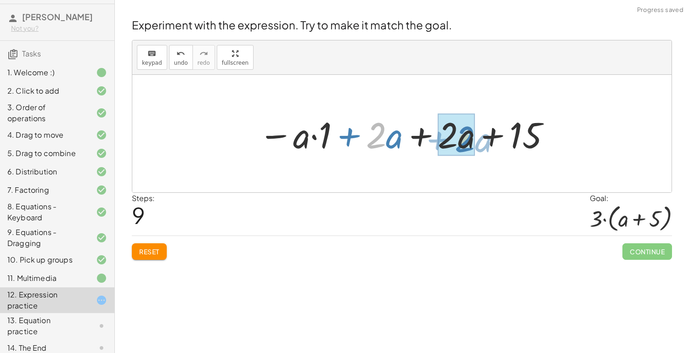
drag, startPoint x: 374, startPoint y: 141, endPoint x: 462, endPoint y: 145, distance: 88.2
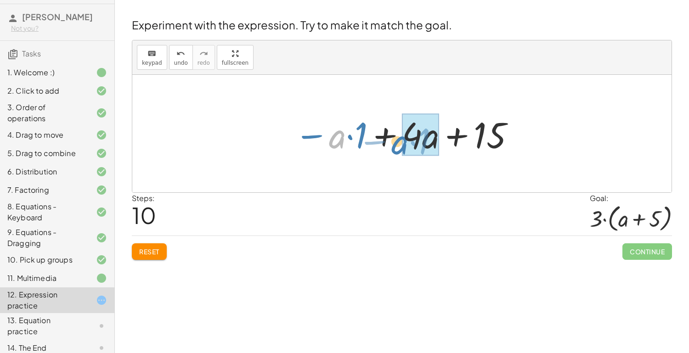
drag, startPoint x: 343, startPoint y: 140, endPoint x: 410, endPoint y: 146, distance: 66.9
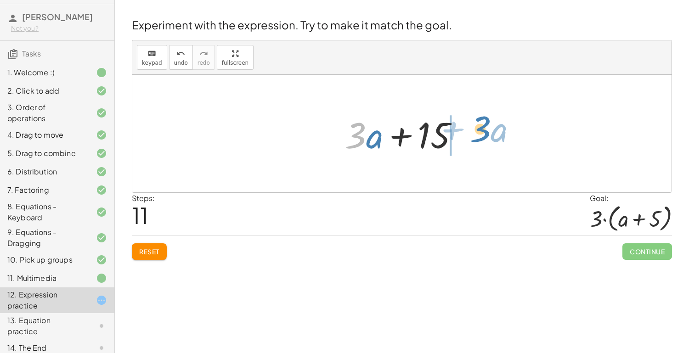
drag, startPoint x: 360, startPoint y: 139, endPoint x: 487, endPoint y: 131, distance: 127.4
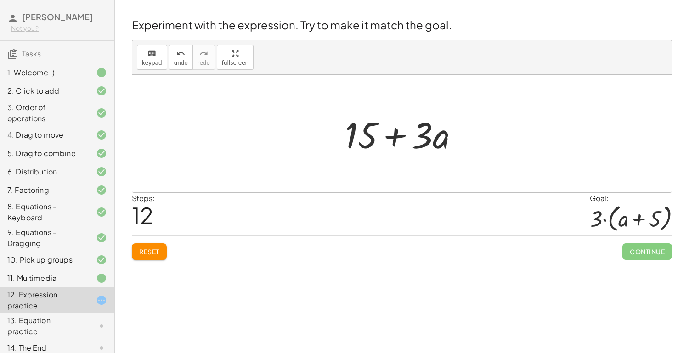
click at [363, 130] on div at bounding box center [405, 133] width 130 height 47
click at [434, 139] on div at bounding box center [405, 133] width 130 height 47
click at [169, 56] on button "undo undo" at bounding box center [181, 57] width 24 height 25
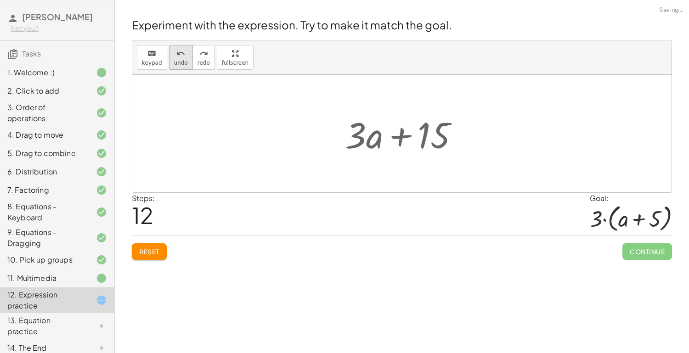
click at [169, 56] on button "undo undo" at bounding box center [181, 57] width 24 height 25
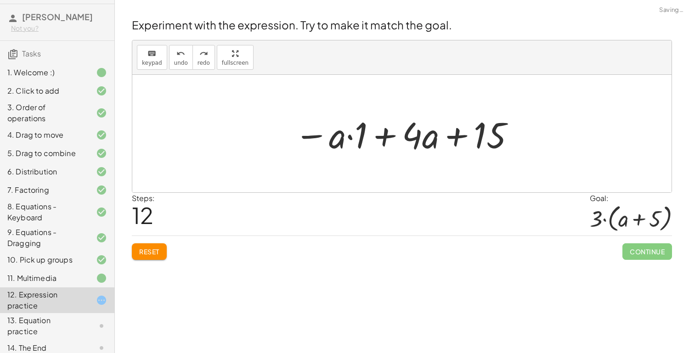
click at [142, 256] on button "Reset" at bounding box center [149, 251] width 35 height 17
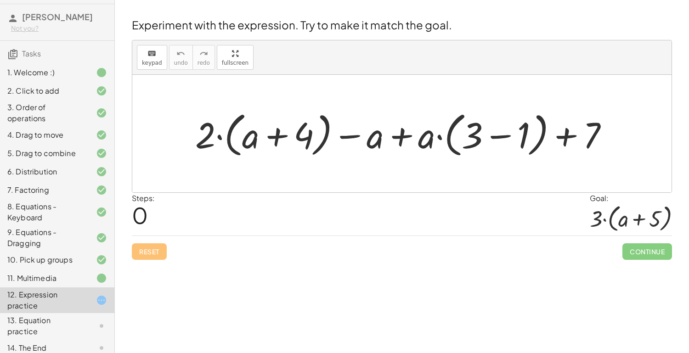
click at [506, 135] on div at bounding box center [405, 133] width 429 height 53
click at [51, 325] on div "13. Equation practice" at bounding box center [44, 326] width 74 height 22
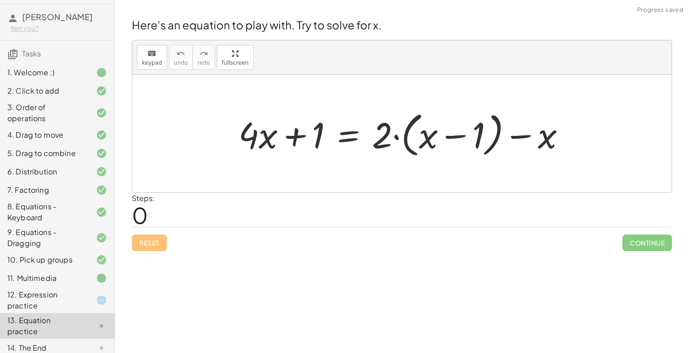
click at [52, 343] on div "14. The End" at bounding box center [44, 348] width 74 height 11
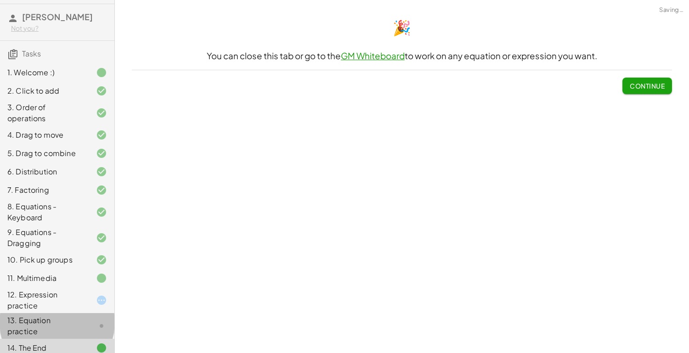
click at [50, 321] on div "13. Equation practice" at bounding box center [44, 326] width 74 height 22
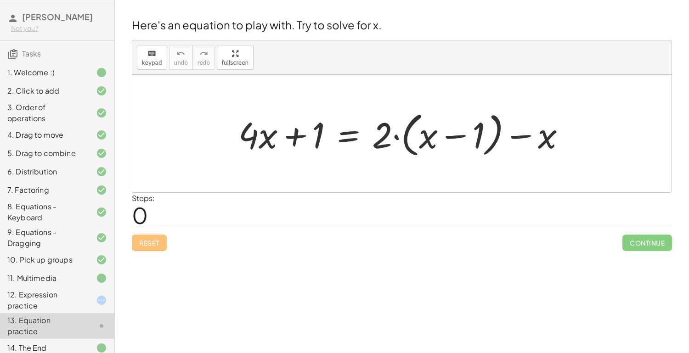
click at [346, 139] on div at bounding box center [406, 133] width 344 height 53
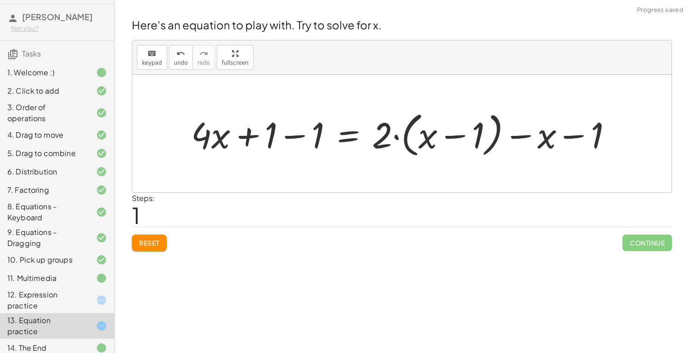
click at [269, 127] on div at bounding box center [404, 133] width 437 height 53
click at [287, 134] on div at bounding box center [404, 133] width 437 height 53
click at [576, 134] on div at bounding box center [453, 133] width 344 height 53
click at [474, 138] on div at bounding box center [453, 133] width 344 height 53
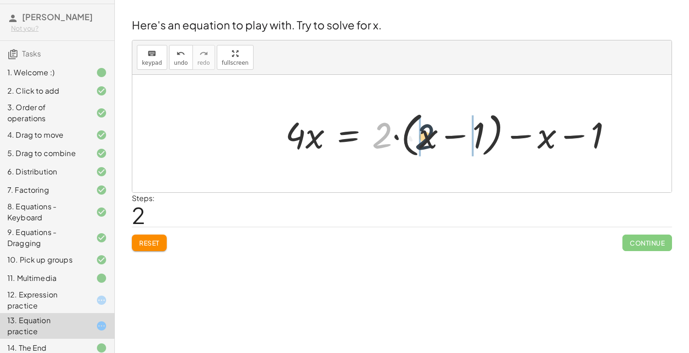
drag, startPoint x: 383, startPoint y: 139, endPoint x: 434, endPoint y: 141, distance: 51.9
click at [434, 141] on div at bounding box center [453, 133] width 344 height 53
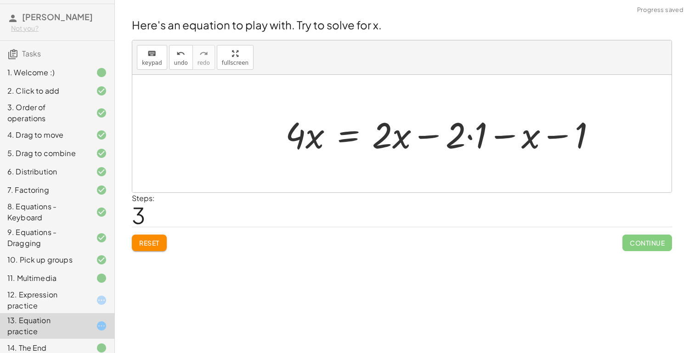
click at [453, 141] on div at bounding box center [444, 133] width 327 height 47
drag, startPoint x: 473, startPoint y: 138, endPoint x: 460, endPoint y: 138, distance: 13.3
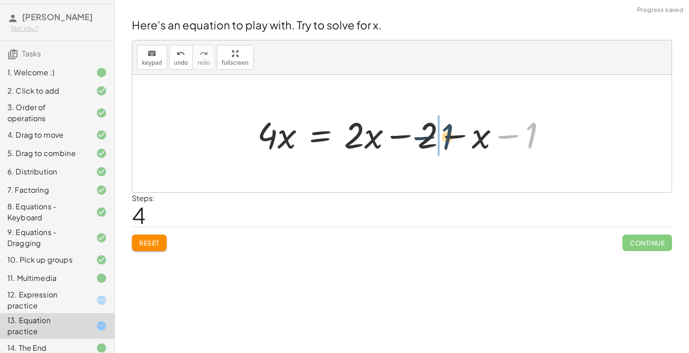
drag, startPoint x: 527, startPoint y: 136, endPoint x: 434, endPoint y: 138, distance: 92.3
click at [434, 138] on div at bounding box center [406, 133] width 306 height 47
click at [318, 135] on div at bounding box center [406, 133] width 306 height 47
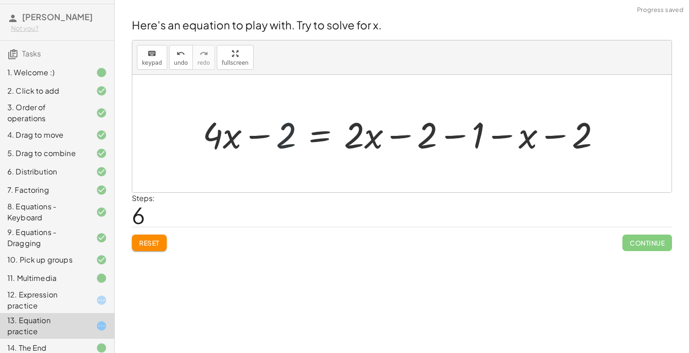
click at [283, 137] on div at bounding box center [405, 133] width 415 height 47
drag, startPoint x: 287, startPoint y: 139, endPoint x: 281, endPoint y: 138, distance: 5.6
click at [281, 138] on div at bounding box center [405, 133] width 415 height 47
click at [426, 135] on div at bounding box center [405, 133] width 415 height 47
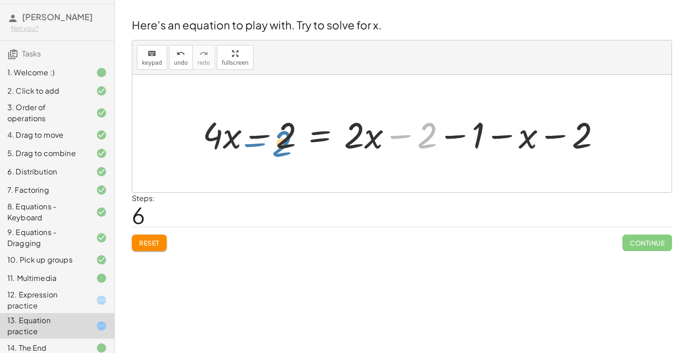
drag, startPoint x: 426, startPoint y: 135, endPoint x: 282, endPoint y: 143, distance: 144.4
click at [282, 143] on div at bounding box center [405, 133] width 415 height 47
drag, startPoint x: 282, startPoint y: 141, endPoint x: 275, endPoint y: 143, distance: 7.5
click at [275, 143] on div at bounding box center [405, 133] width 415 height 47
click at [179, 45] on button "undo undo" at bounding box center [181, 57] width 24 height 25
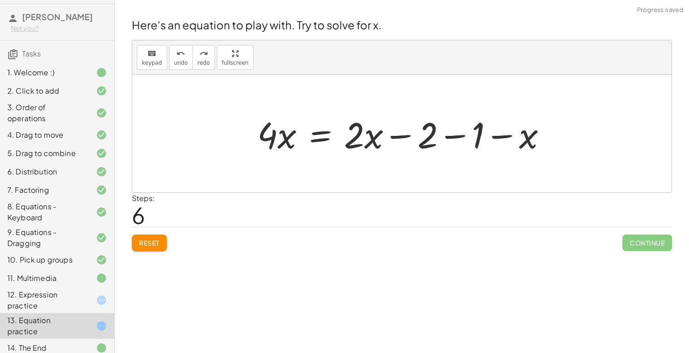
click at [323, 140] on div at bounding box center [406, 133] width 306 height 47
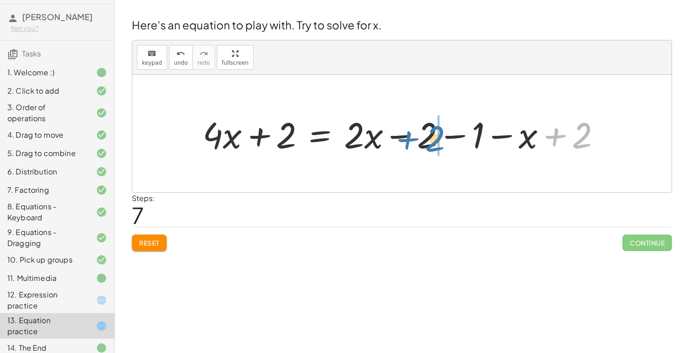
drag, startPoint x: 585, startPoint y: 142, endPoint x: 437, endPoint y: 145, distance: 147.9
click at [437, 145] on div at bounding box center [405, 133] width 415 height 47
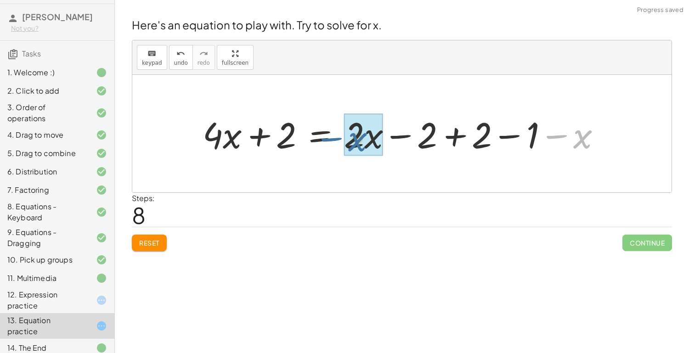
drag, startPoint x: 581, startPoint y: 143, endPoint x: 358, endPoint y: 146, distance: 223.7
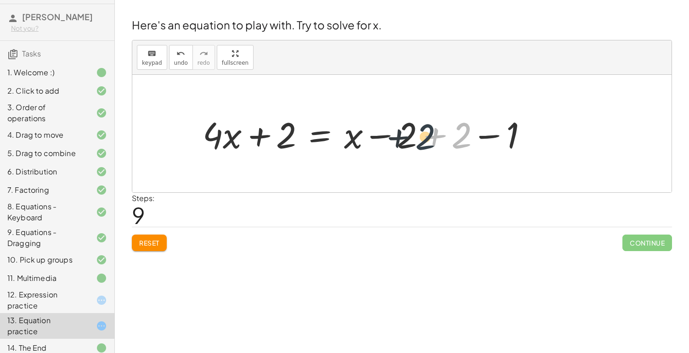
drag, startPoint x: 456, startPoint y: 140, endPoint x: 416, endPoint y: 141, distance: 40.0
click at [416, 141] on div at bounding box center [368, 133] width 341 height 47
drag, startPoint x: 400, startPoint y: 138, endPoint x: 443, endPoint y: 139, distance: 42.3
click at [443, 139] on div at bounding box center [368, 133] width 341 height 47
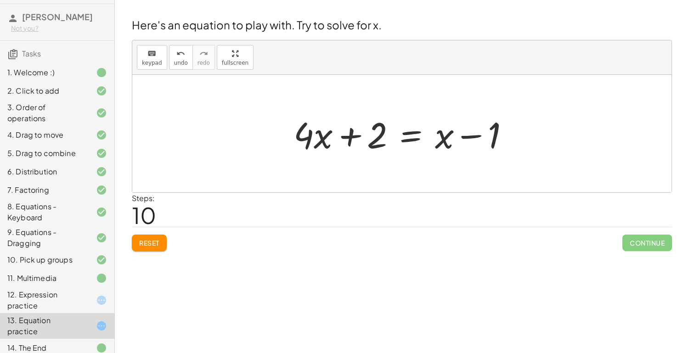
click at [412, 133] on div at bounding box center [405, 133] width 232 height 47
click at [412, 135] on div at bounding box center [405, 133] width 232 height 47
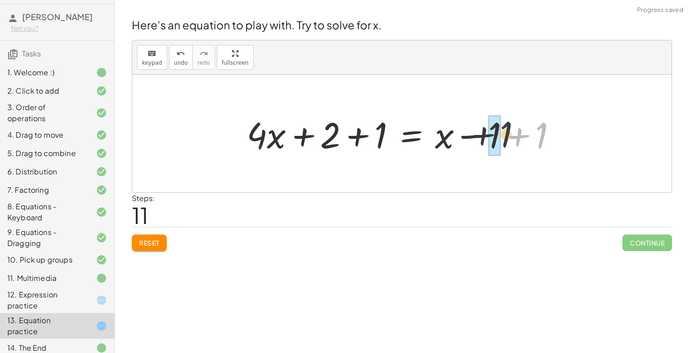
drag, startPoint x: 547, startPoint y: 135, endPoint x: 502, endPoint y: 135, distance: 45.5
click at [502, 135] on div at bounding box center [405, 133] width 327 height 47
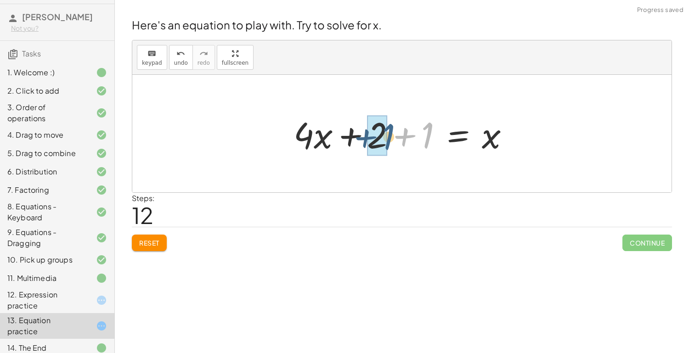
drag, startPoint x: 424, startPoint y: 137, endPoint x: 385, endPoint y: 139, distance: 39.5
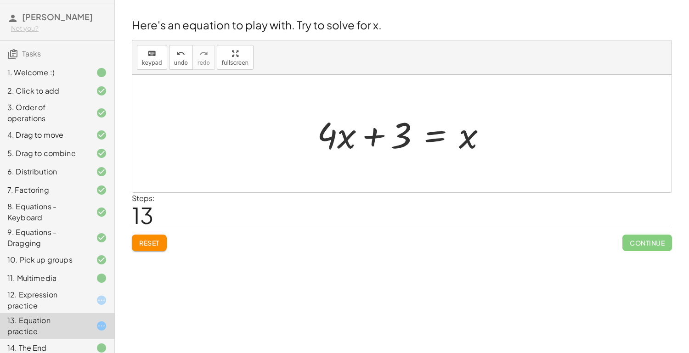
click at [428, 134] on div at bounding box center [405, 133] width 186 height 47
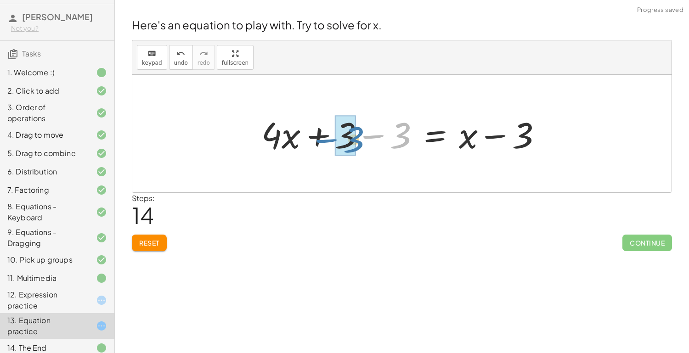
drag, startPoint x: 398, startPoint y: 138, endPoint x: 344, endPoint y: 140, distance: 53.7
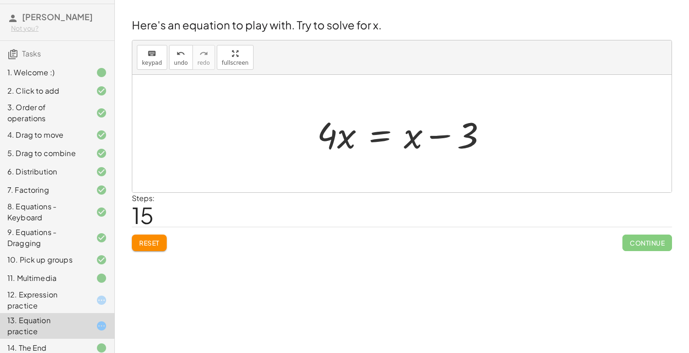
click at [375, 140] on div at bounding box center [405, 133] width 186 height 47
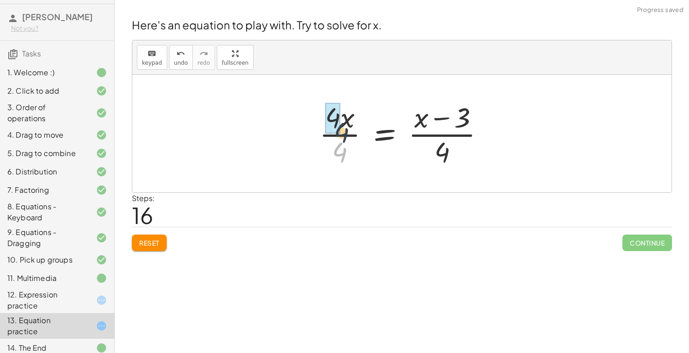
drag, startPoint x: 340, startPoint y: 149, endPoint x: 339, endPoint y: 126, distance: 23.4
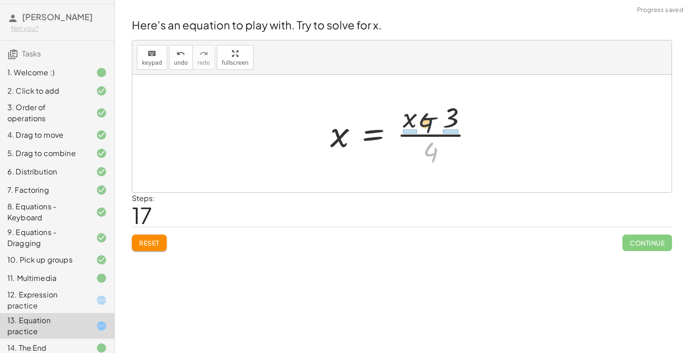
drag, startPoint x: 430, startPoint y: 146, endPoint x: 424, endPoint y: 114, distance: 31.8
click at [424, 114] on div at bounding box center [405, 133] width 159 height 71
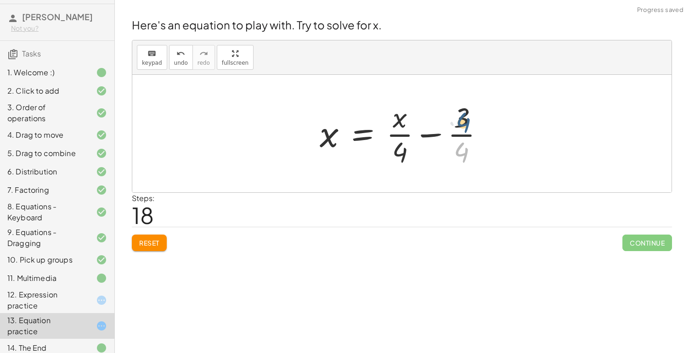
drag, startPoint x: 461, startPoint y: 151, endPoint x: 462, endPoint y: 121, distance: 29.9
click at [462, 121] on div at bounding box center [405, 133] width 181 height 71
drag, startPoint x: 399, startPoint y: 152, endPoint x: 397, endPoint y: 126, distance: 25.8
click at [397, 126] on div at bounding box center [405, 133] width 181 height 71
click at [180, 57] on icon "undo" at bounding box center [180, 53] width 9 height 11
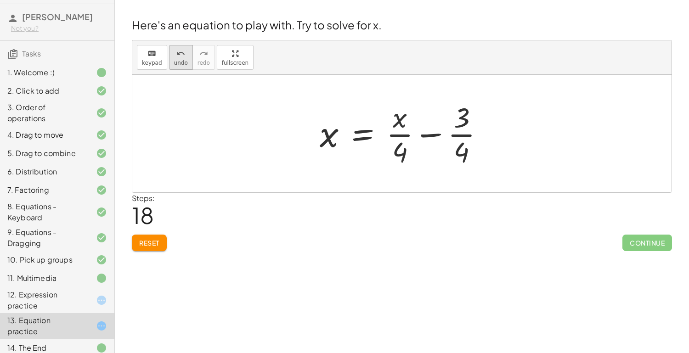
click at [180, 57] on icon "undo" at bounding box center [180, 53] width 9 height 11
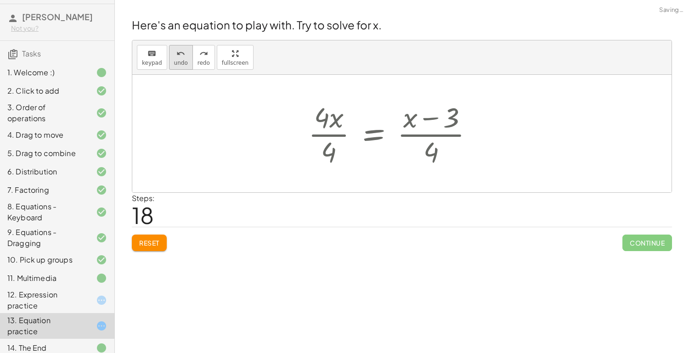
click at [180, 57] on icon "undo" at bounding box center [180, 53] width 9 height 11
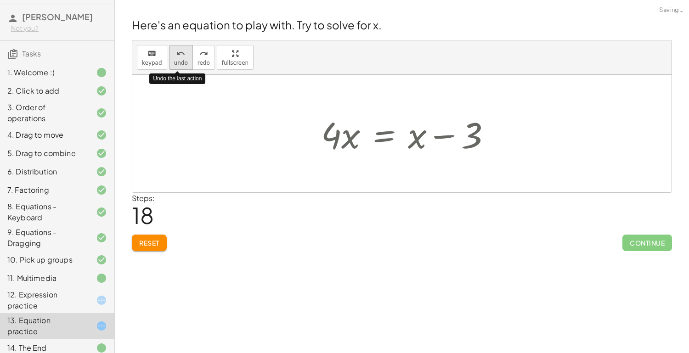
click at [180, 57] on icon "undo" at bounding box center [180, 53] width 9 height 11
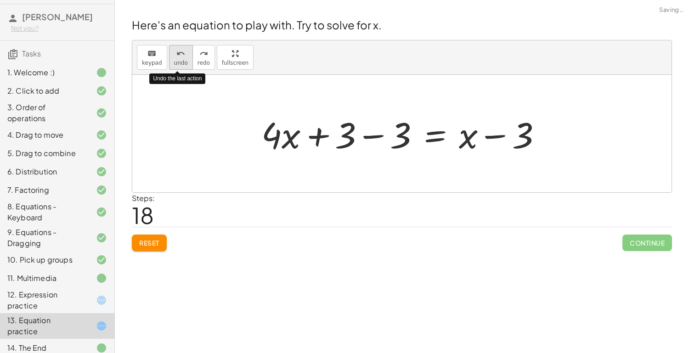
click at [180, 57] on icon "undo" at bounding box center [180, 53] width 9 height 11
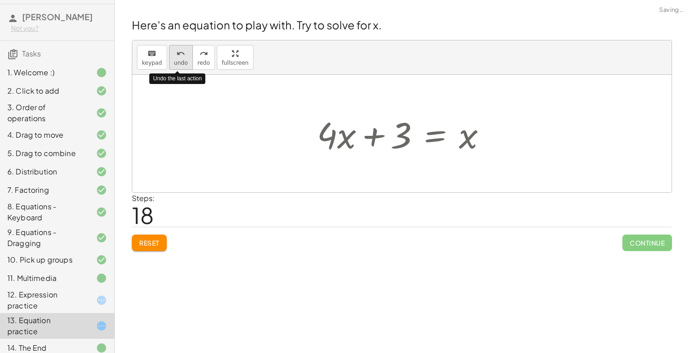
click at [180, 57] on icon "undo" at bounding box center [180, 53] width 9 height 11
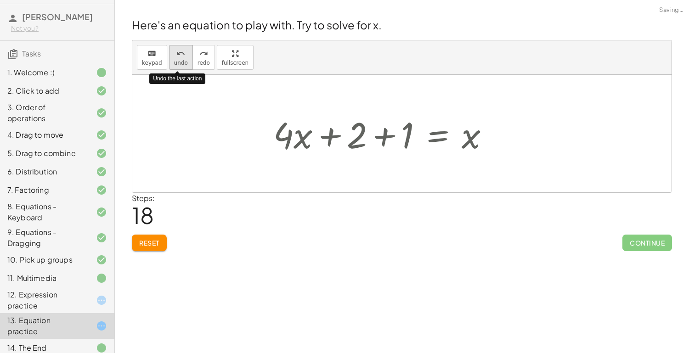
click at [180, 57] on icon "undo" at bounding box center [180, 53] width 9 height 11
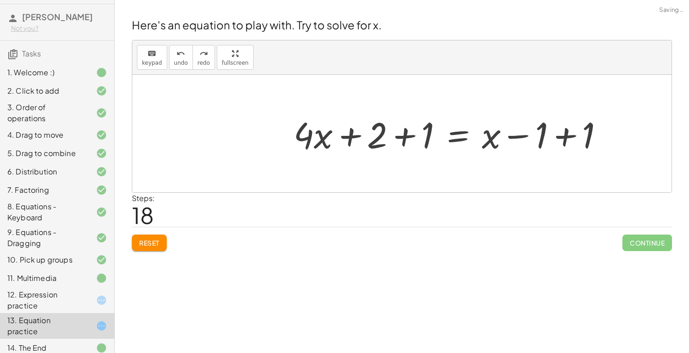
click at [149, 243] on span "Reset" at bounding box center [149, 243] width 20 height 8
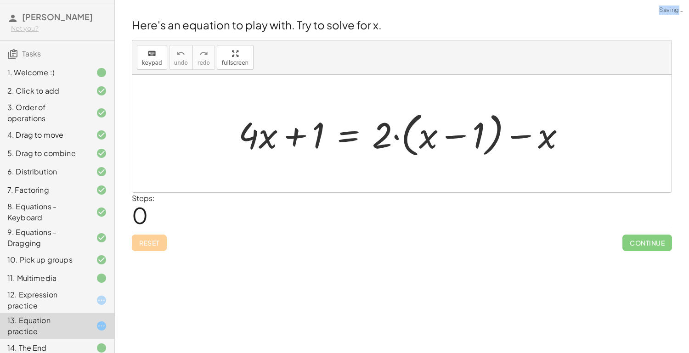
click at [149, 243] on div "Reset Continue" at bounding box center [402, 239] width 540 height 24
drag, startPoint x: 384, startPoint y: 147, endPoint x: 420, endPoint y: 146, distance: 36.3
click at [420, 146] on div at bounding box center [406, 133] width 344 height 53
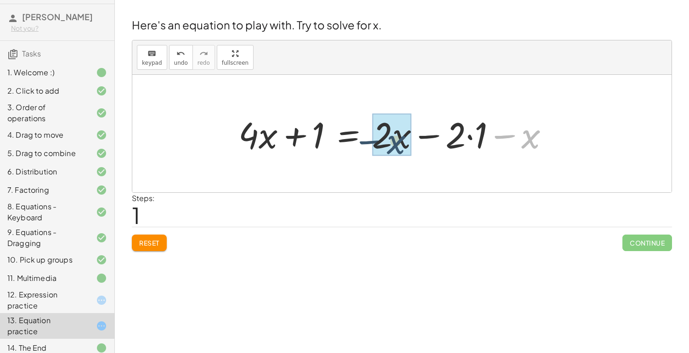
drag, startPoint x: 533, startPoint y: 139, endPoint x: 392, endPoint y: 143, distance: 141.1
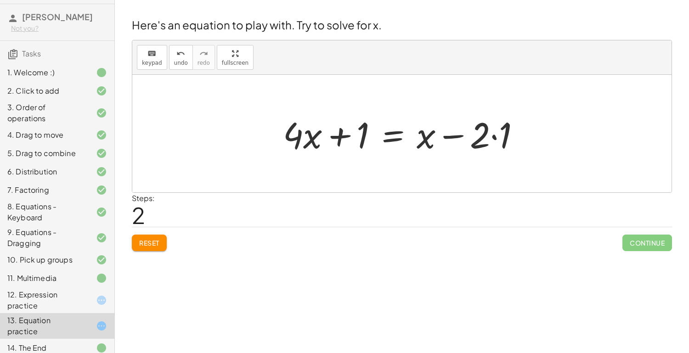
click at [476, 140] on div at bounding box center [405, 133] width 254 height 47
click at [497, 139] on div at bounding box center [405, 133] width 254 height 47
click at [506, 139] on div at bounding box center [394, 133] width 232 height 47
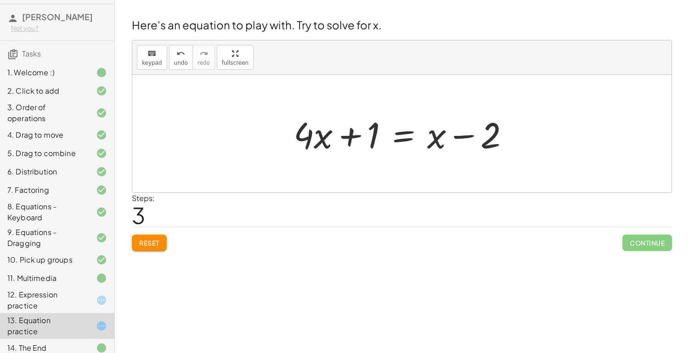
click at [409, 145] on div at bounding box center [405, 133] width 232 height 47
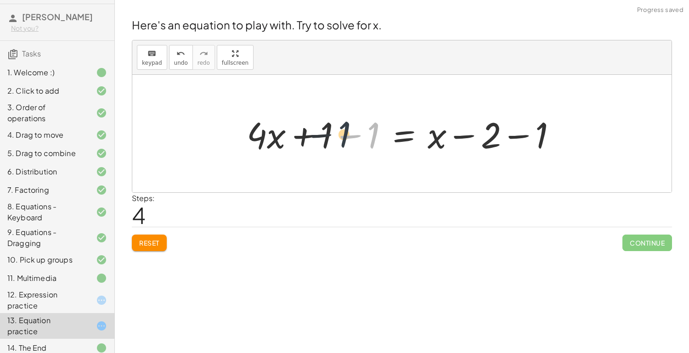
drag, startPoint x: 369, startPoint y: 146, endPoint x: 338, endPoint y: 148, distance: 30.4
click at [338, 148] on div at bounding box center [405, 133] width 327 height 47
click at [324, 143] on div at bounding box center [405, 133] width 327 height 47
drag, startPoint x: 323, startPoint y: 143, endPoint x: 379, endPoint y: 147, distance: 56.2
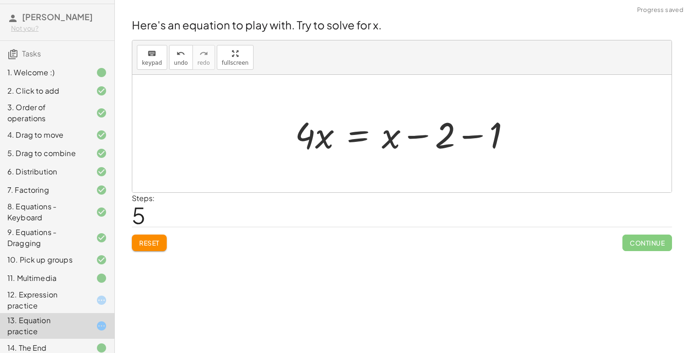
click at [482, 137] on div at bounding box center [406, 133] width 232 height 47
click at [488, 138] on div at bounding box center [401, 134] width 539 height 118
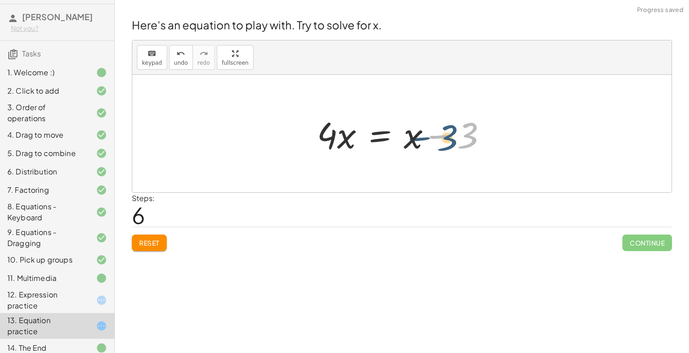
drag, startPoint x: 470, startPoint y: 132, endPoint x: 463, endPoint y: 135, distance: 7.0
click at [463, 135] on div at bounding box center [405, 133] width 186 height 47
click at [66, 299] on div "12. Expression practice" at bounding box center [44, 300] width 74 height 22
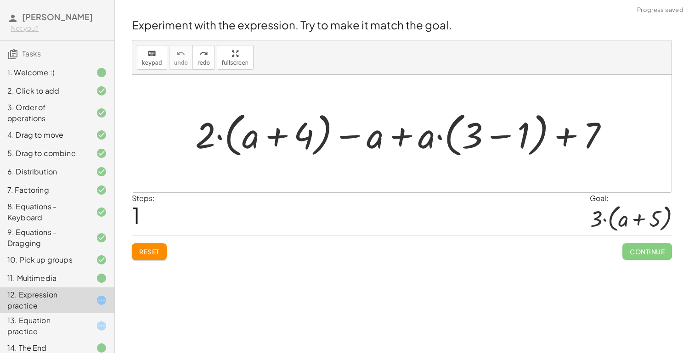
click at [67, 319] on div "13. Equation practice" at bounding box center [44, 326] width 74 height 22
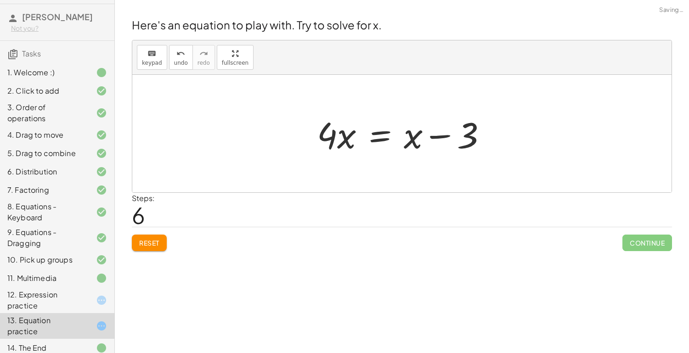
click at [61, 304] on div "12. Expression practice" at bounding box center [44, 300] width 74 height 22
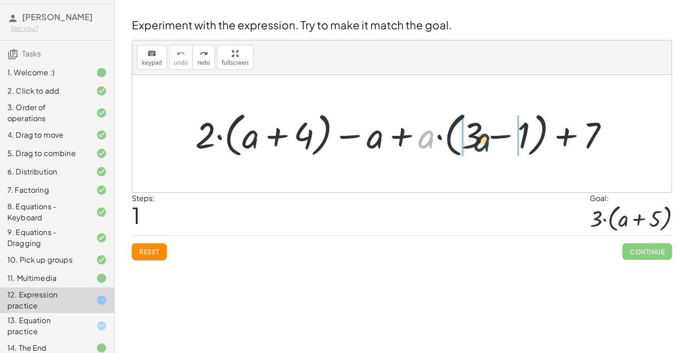
drag, startPoint x: 433, startPoint y: 137, endPoint x: 490, endPoint y: 137, distance: 56.9
click at [490, 137] on div at bounding box center [405, 133] width 429 height 53
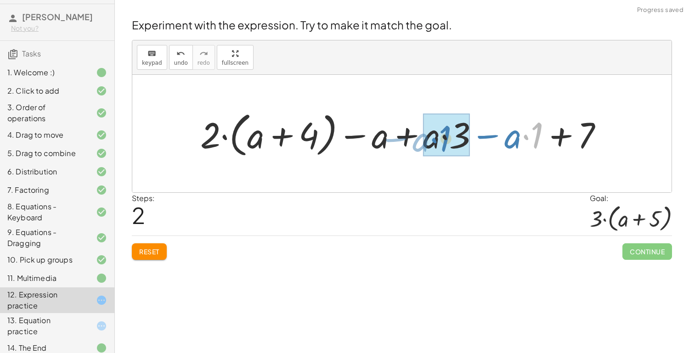
drag, startPoint x: 528, startPoint y: 141, endPoint x: 428, endPoint y: 144, distance: 99.2
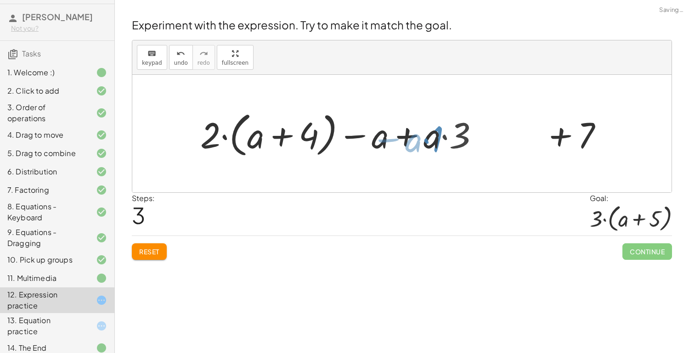
click at [428, 144] on div at bounding box center [405, 133] width 337 height 53
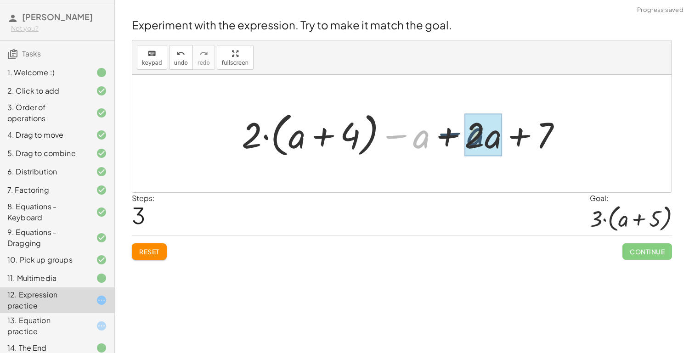
drag, startPoint x: 422, startPoint y: 144, endPoint x: 484, endPoint y: 141, distance: 62.5
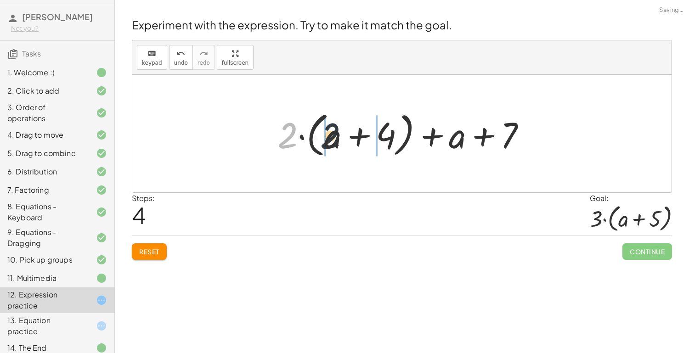
drag, startPoint x: 291, startPoint y: 144, endPoint x: 339, endPoint y: 146, distance: 48.7
click at [339, 146] on div at bounding box center [405, 133] width 265 height 53
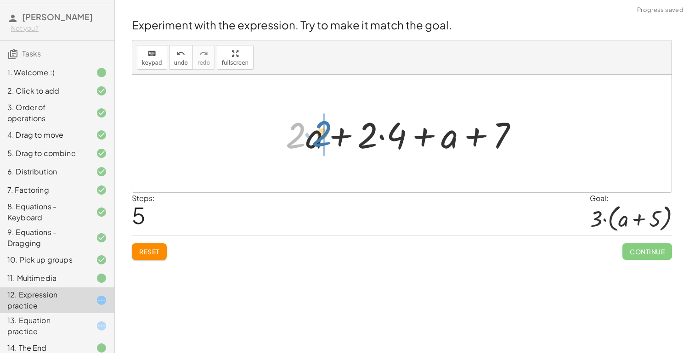
drag, startPoint x: 291, startPoint y: 139, endPoint x: 312, endPoint y: 137, distance: 21.2
click at [312, 137] on div at bounding box center [405, 133] width 249 height 47
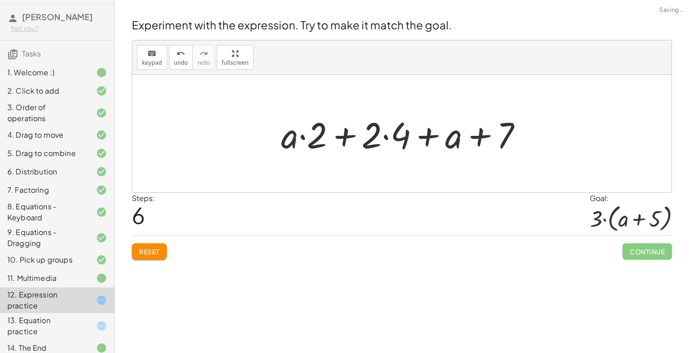
click at [375, 135] on div at bounding box center [405, 133] width 258 height 47
drag, startPoint x: 396, startPoint y: 134, endPoint x: 370, endPoint y: 134, distance: 26.2
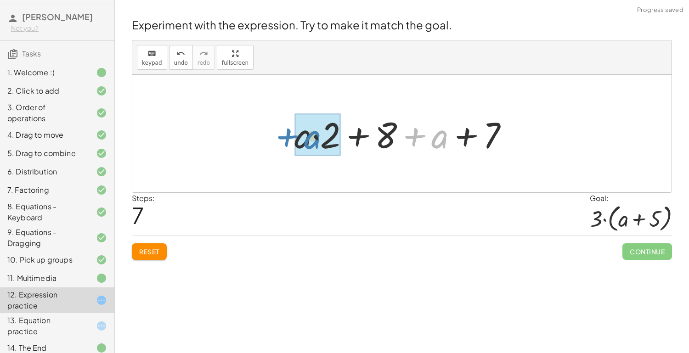
drag, startPoint x: 434, startPoint y: 145, endPoint x: 308, endPoint y: 146, distance: 125.8
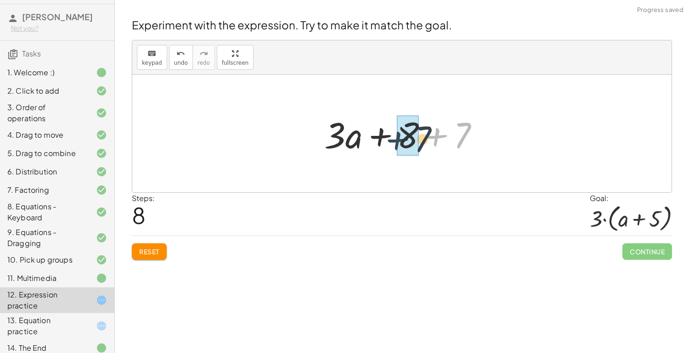
drag, startPoint x: 448, startPoint y: 135, endPoint x: 405, endPoint y: 138, distance: 42.4
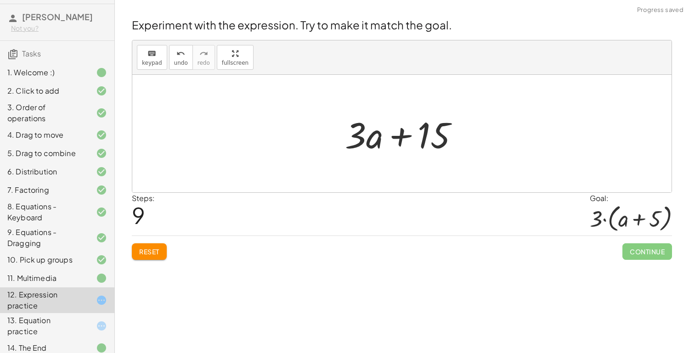
click at [369, 138] on div at bounding box center [405, 133] width 130 height 47
click at [368, 139] on div at bounding box center [405, 133] width 130 height 47
drag, startPoint x: 362, startPoint y: 127, endPoint x: 364, endPoint y: 143, distance: 15.7
click at [364, 143] on div at bounding box center [405, 133] width 130 height 47
click at [155, 63] on span "keypad" at bounding box center [152, 63] width 20 height 6
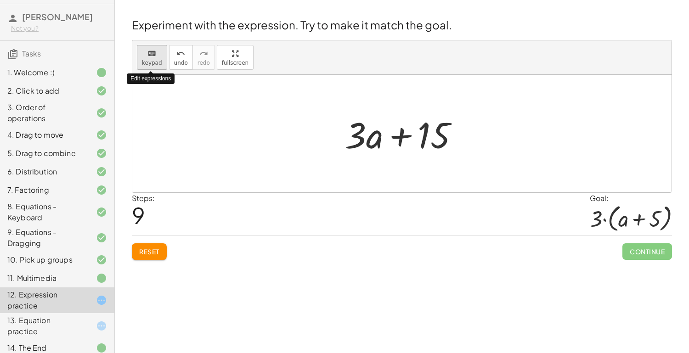
click at [150, 64] on span "keypad" at bounding box center [152, 63] width 20 height 6
drag, startPoint x: 618, startPoint y: 227, endPoint x: 507, endPoint y: 197, distance: 115.2
click at [507, 197] on div "Steps: 9 Goal: · 3 · ( + a + 5 )" at bounding box center [402, 214] width 540 height 43
click at [514, 227] on div "Steps: 9 Goal: · 3 · ( + a + 5 )" at bounding box center [402, 214] width 540 height 43
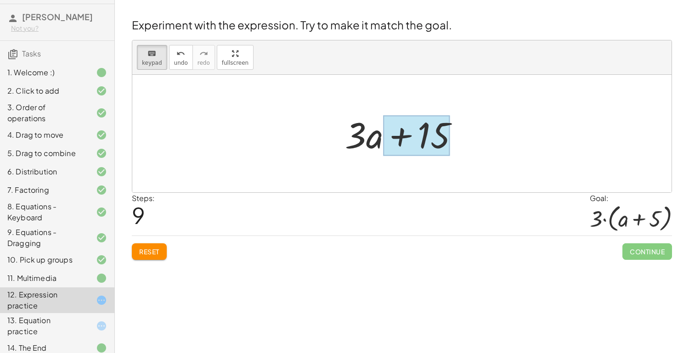
click at [415, 134] on div at bounding box center [416, 135] width 67 height 41
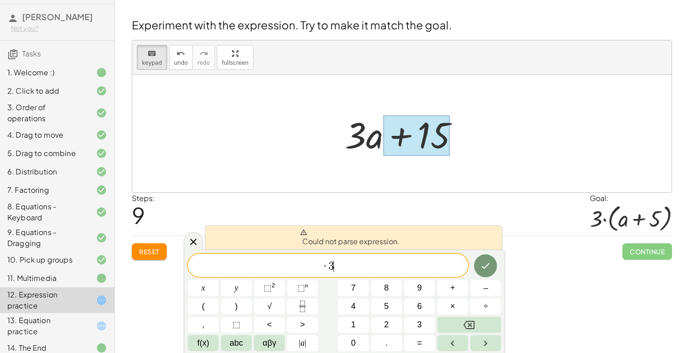
click at [358, 266] on span "· 3 ​" at bounding box center [328, 266] width 280 height 13
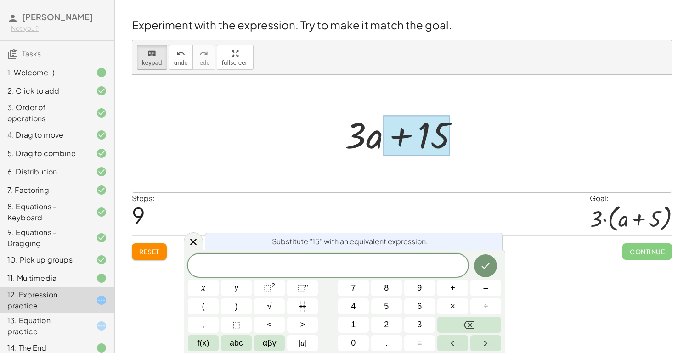
click at [325, 116] on div at bounding box center [401, 134] width 539 height 118
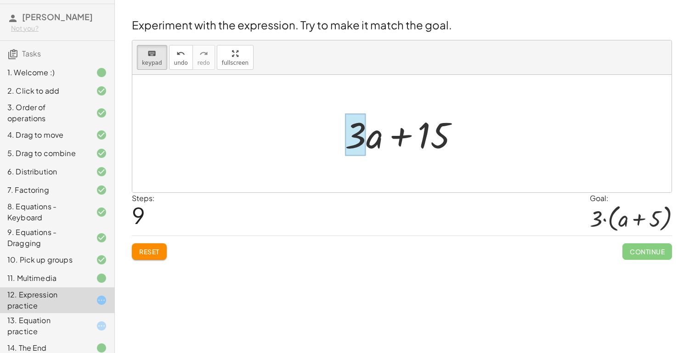
drag, startPoint x: 452, startPoint y: 135, endPoint x: 365, endPoint y: 131, distance: 87.3
click at [397, 135] on div "+ a + · · 3 15" at bounding box center [397, 135] width 0 height 0
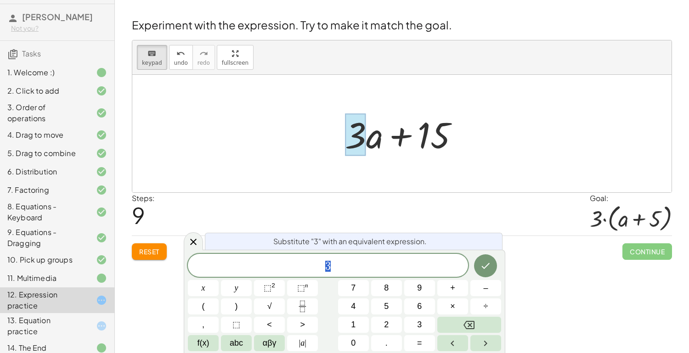
click at [340, 134] on div at bounding box center [405, 133] width 130 height 47
click at [424, 131] on div at bounding box center [405, 133] width 130 height 47
click at [423, 131] on div at bounding box center [405, 133] width 130 height 47
click at [439, 130] on div at bounding box center [405, 133] width 130 height 47
click at [421, 137] on div at bounding box center [405, 133] width 130 height 47
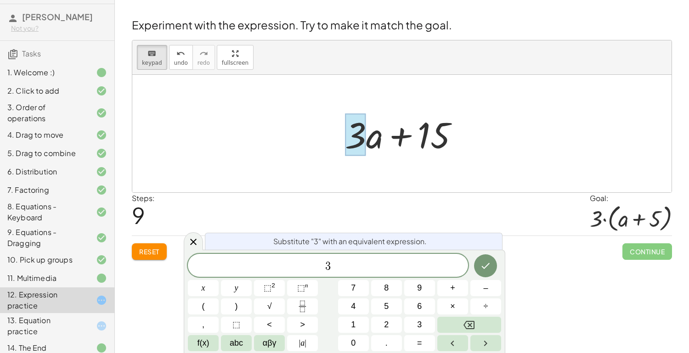
click at [431, 137] on div at bounding box center [405, 133] width 130 height 47
click at [484, 147] on div at bounding box center [401, 134] width 539 height 118
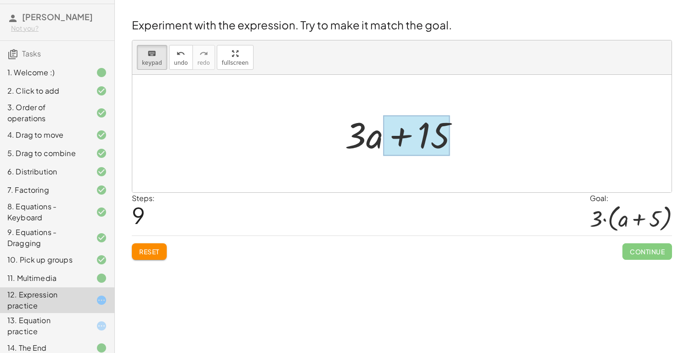
click at [426, 146] on div at bounding box center [416, 135] width 67 height 41
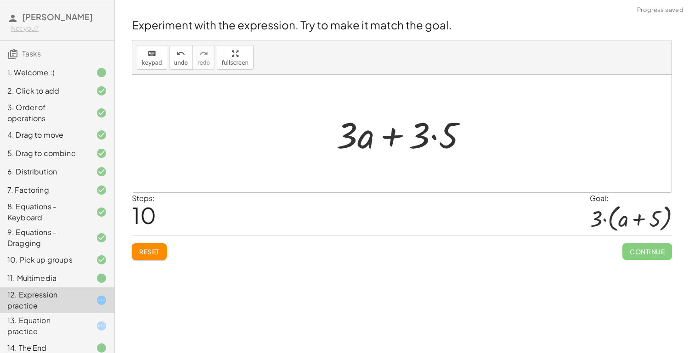
click at [358, 140] on div at bounding box center [405, 133] width 147 height 47
click at [350, 138] on div at bounding box center [405, 133] width 147 height 47
click at [355, 141] on div at bounding box center [405, 133] width 147 height 47
click at [356, 142] on div at bounding box center [405, 133] width 147 height 47
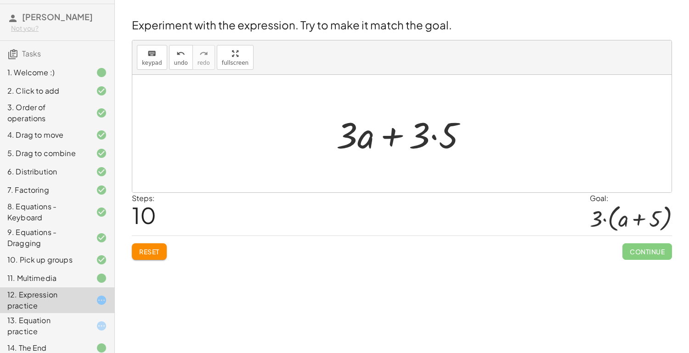
click at [357, 137] on div at bounding box center [405, 133] width 147 height 47
click at [419, 138] on div at bounding box center [405, 133] width 147 height 47
drag, startPoint x: 423, startPoint y: 138, endPoint x: 344, endPoint y: 140, distance: 79.0
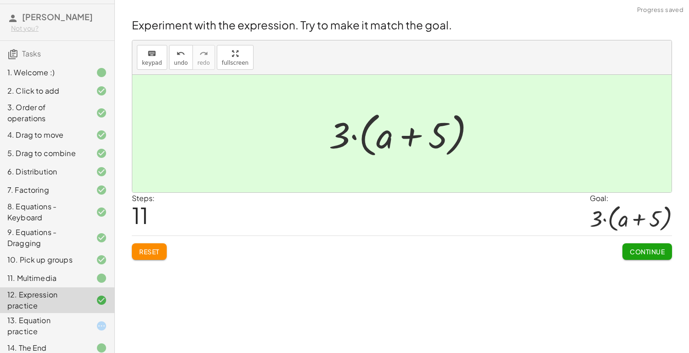
click at [644, 251] on span "Continue" at bounding box center [647, 252] width 35 height 8
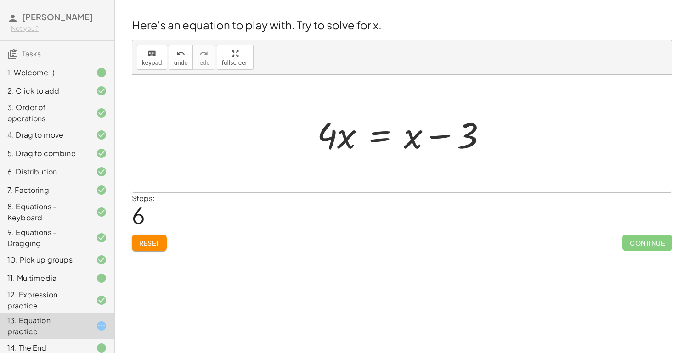
click at [376, 135] on div at bounding box center [405, 133] width 186 height 47
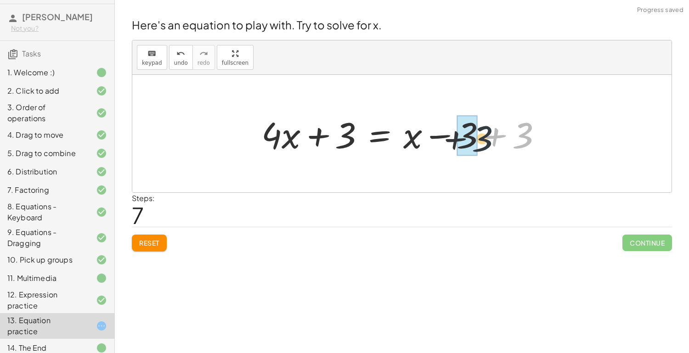
drag, startPoint x: 520, startPoint y: 137, endPoint x: 474, endPoint y: 140, distance: 45.6
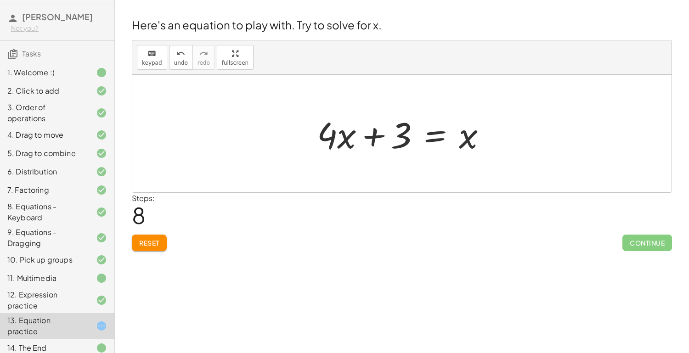
click at [397, 138] on div at bounding box center [405, 133] width 186 height 47
click at [345, 144] on div at bounding box center [405, 133] width 186 height 47
click at [324, 136] on div at bounding box center [405, 133] width 186 height 47
click at [337, 139] on div at bounding box center [405, 133] width 186 height 47
drag, startPoint x: 321, startPoint y: 135, endPoint x: 330, endPoint y: 138, distance: 9.2
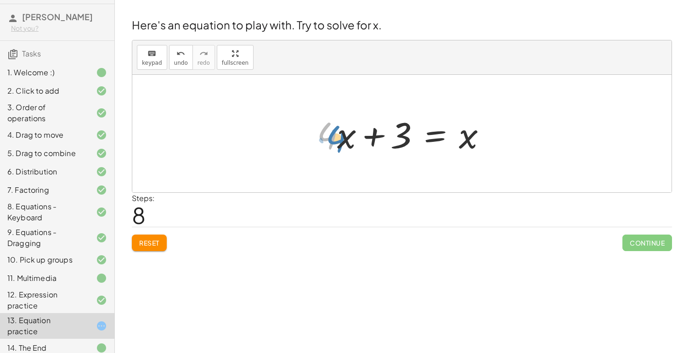
click at [330, 138] on div at bounding box center [405, 133] width 186 height 47
drag, startPoint x: 398, startPoint y: 143, endPoint x: 325, endPoint y: 133, distance: 73.7
click at [325, 133] on div at bounding box center [405, 133] width 186 height 47
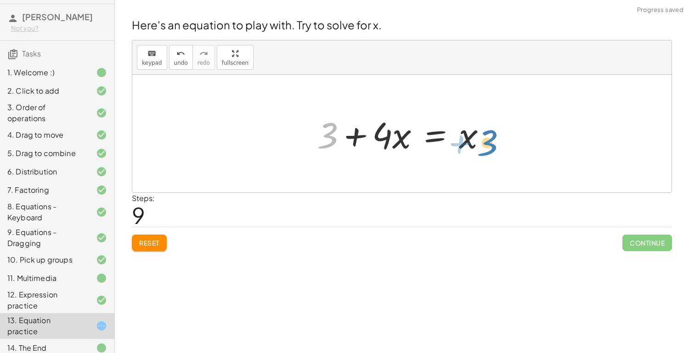
drag, startPoint x: 328, startPoint y: 137, endPoint x: 487, endPoint y: 144, distance: 159.0
click at [487, 144] on div at bounding box center [405, 133] width 186 height 47
click at [433, 144] on div at bounding box center [405, 133] width 186 height 47
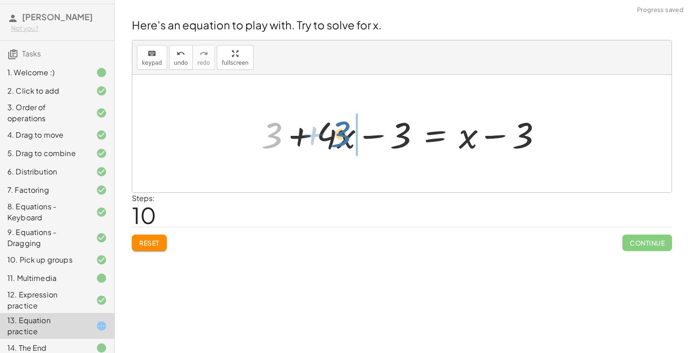
drag, startPoint x: 276, startPoint y: 139, endPoint x: 346, endPoint y: 138, distance: 69.8
click at [346, 138] on div at bounding box center [405, 133] width 297 height 47
click at [366, 139] on div at bounding box center [405, 133] width 297 height 47
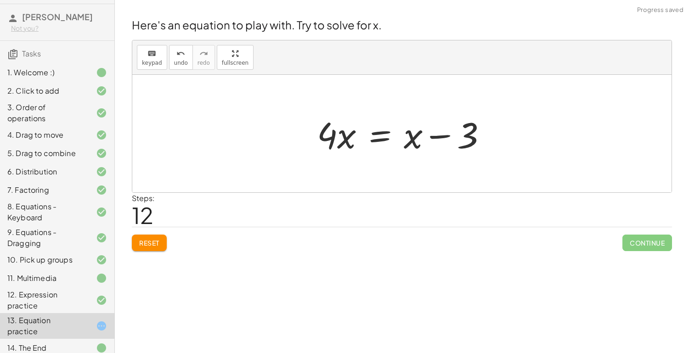
click at [383, 141] on div at bounding box center [405, 133] width 186 height 47
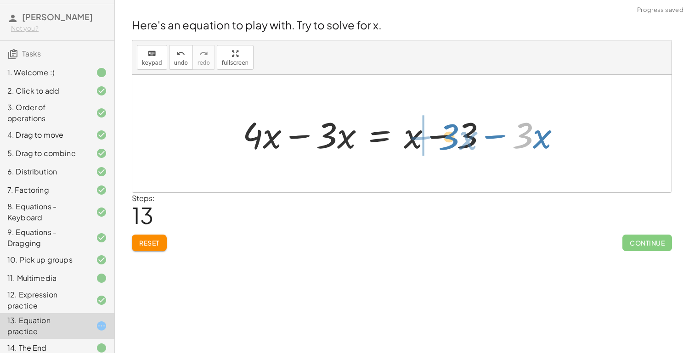
drag, startPoint x: 529, startPoint y: 133, endPoint x: 446, endPoint y: 135, distance: 83.1
click at [446, 135] on div at bounding box center [405, 133] width 334 height 47
click at [445, 140] on div at bounding box center [405, 133] width 334 height 47
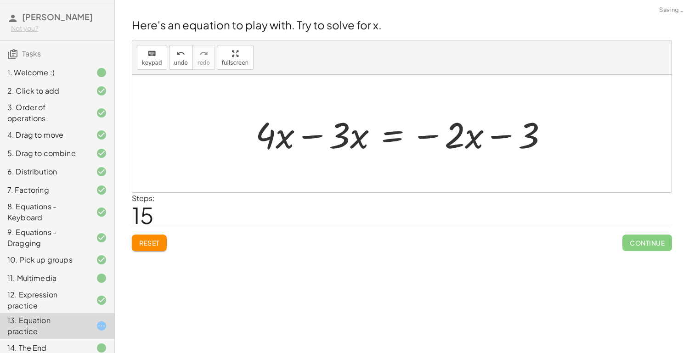
click at [319, 141] on div at bounding box center [405, 133] width 309 height 47
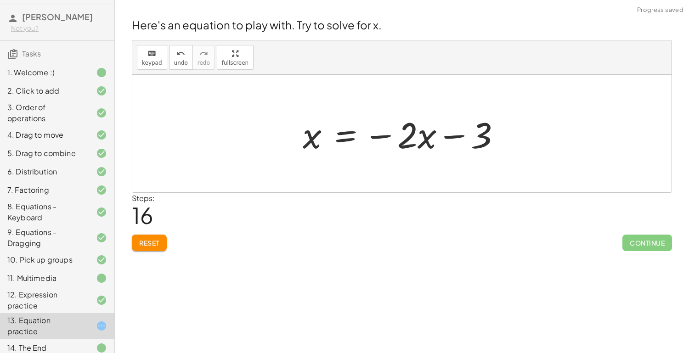
click at [342, 142] on div at bounding box center [405, 133] width 214 height 47
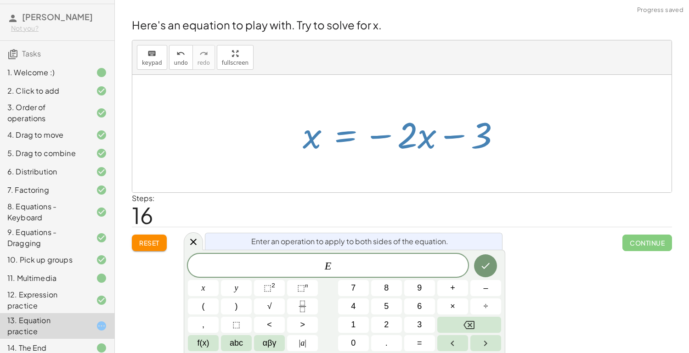
click at [355, 160] on div at bounding box center [401, 134] width 539 height 118
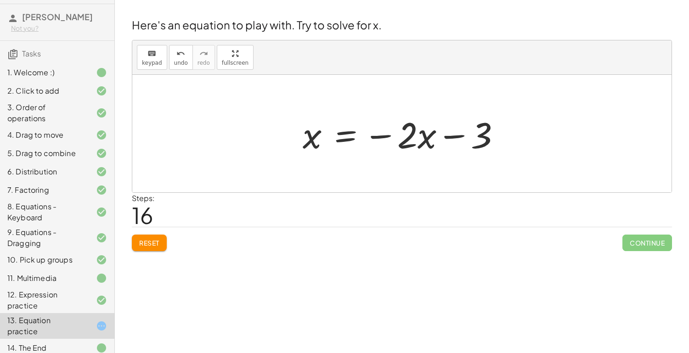
click at [350, 146] on div at bounding box center [405, 133] width 214 height 47
click at [501, 143] on div at bounding box center [405, 133] width 325 height 47
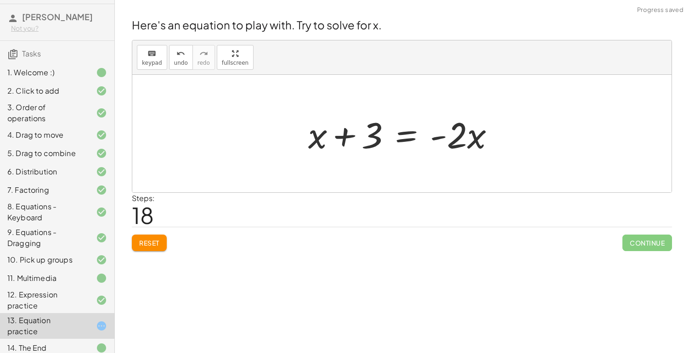
click at [408, 135] on div at bounding box center [405, 133] width 203 height 47
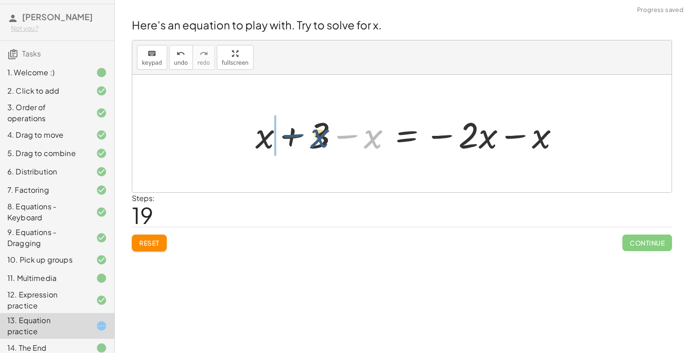
drag, startPoint x: 370, startPoint y: 135, endPoint x: 314, endPoint y: 134, distance: 56.0
click at [314, 134] on div at bounding box center [411, 133] width 321 height 47
click at [296, 141] on div at bounding box center [411, 133] width 321 height 47
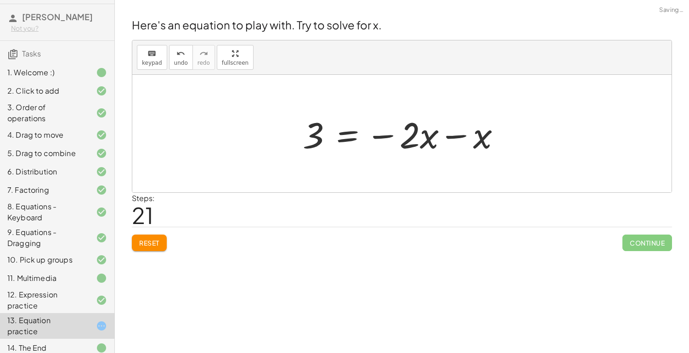
click at [474, 138] on div at bounding box center [405, 133] width 214 height 47
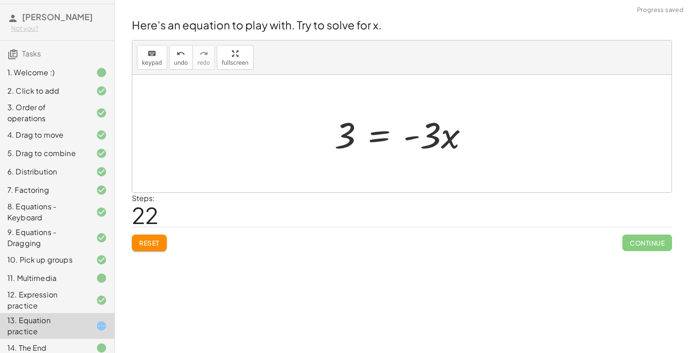
click at [382, 141] on div at bounding box center [405, 133] width 151 height 47
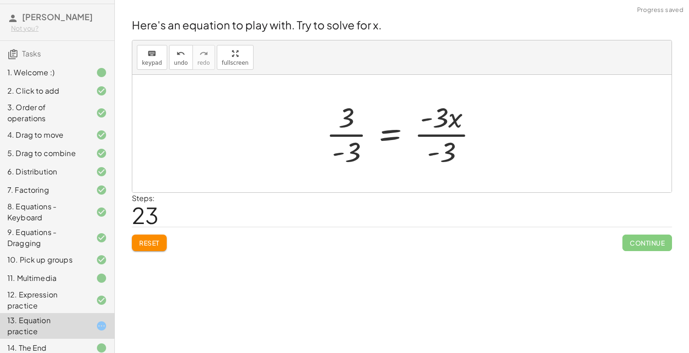
click at [349, 135] on div at bounding box center [405, 133] width 168 height 71
click at [431, 140] on div at bounding box center [410, 133] width 157 height 71
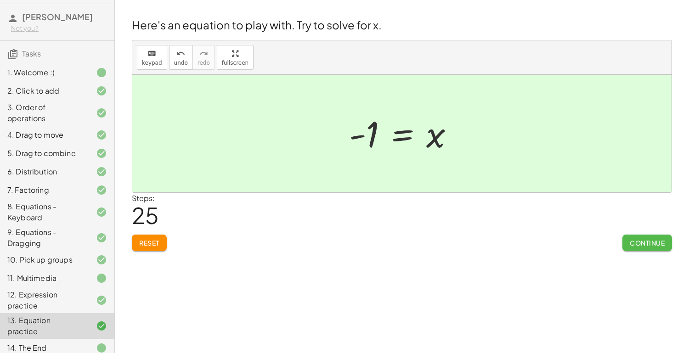
click at [660, 236] on button "Continue" at bounding box center [647, 243] width 50 height 17
